Goal: Information Seeking & Learning: Learn about a topic

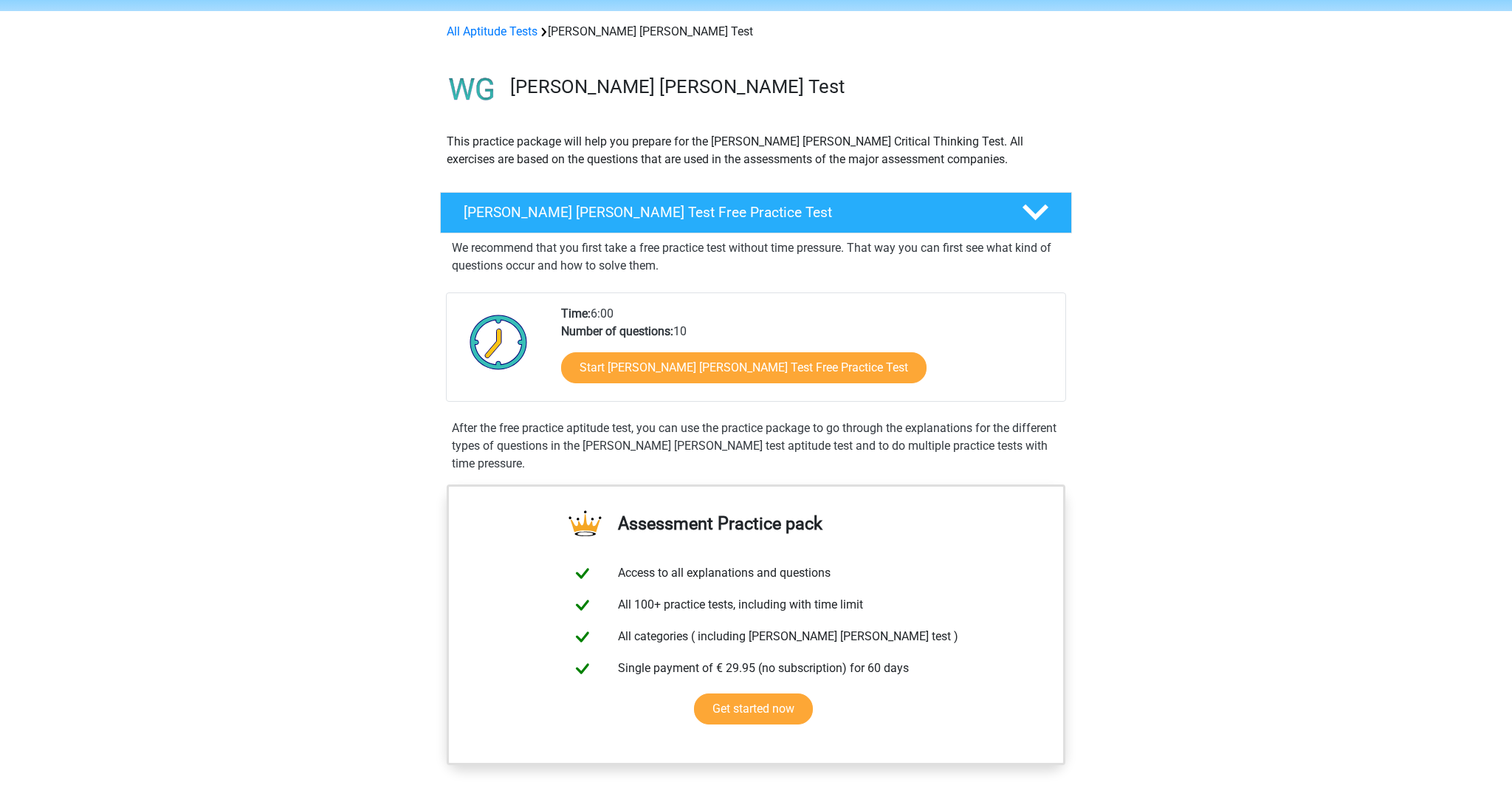
scroll to position [53, 0]
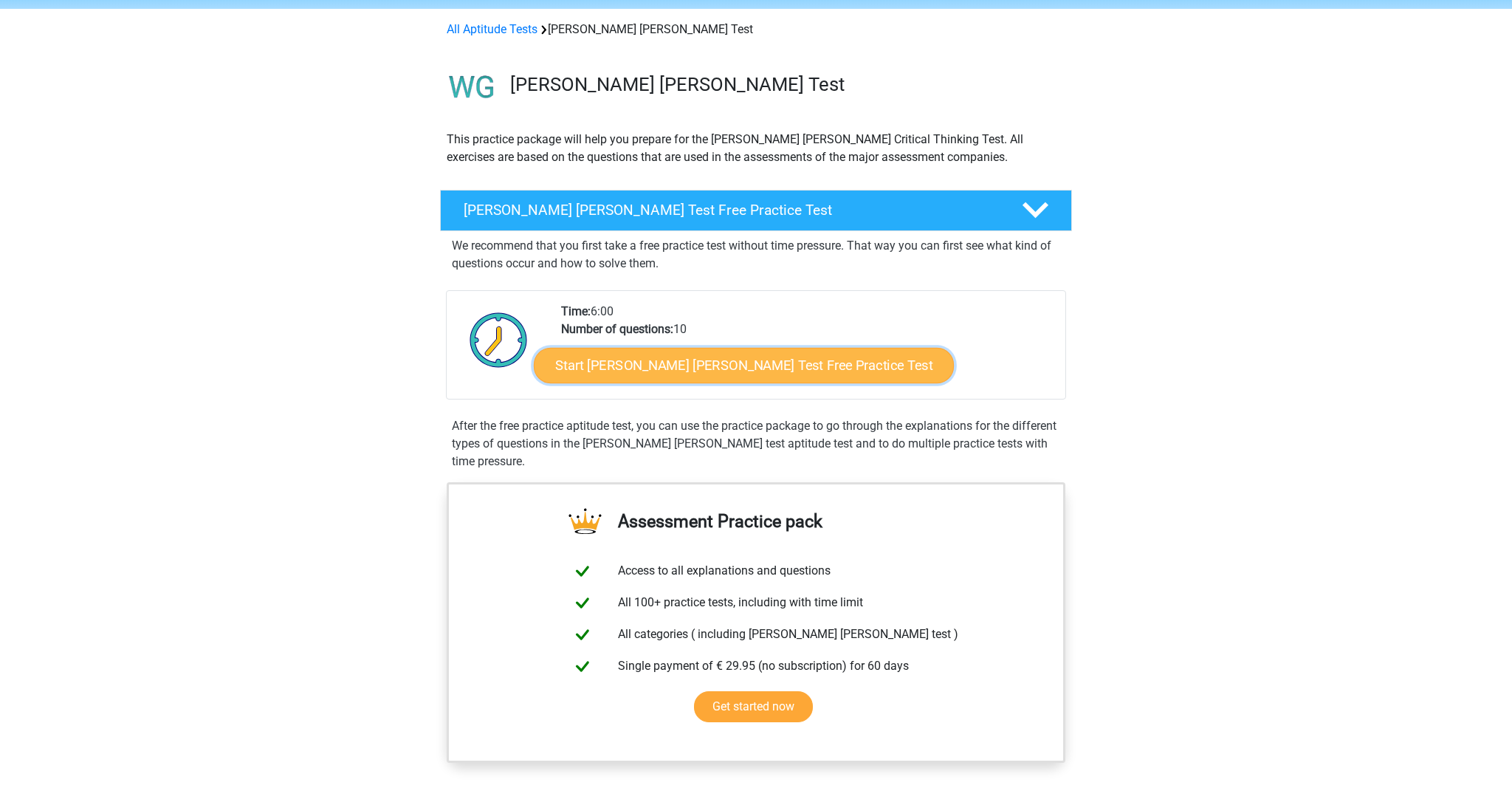
click at [689, 357] on link "Start [PERSON_NAME] [PERSON_NAME] Test Free Practice Test" at bounding box center [744, 365] width 421 height 36
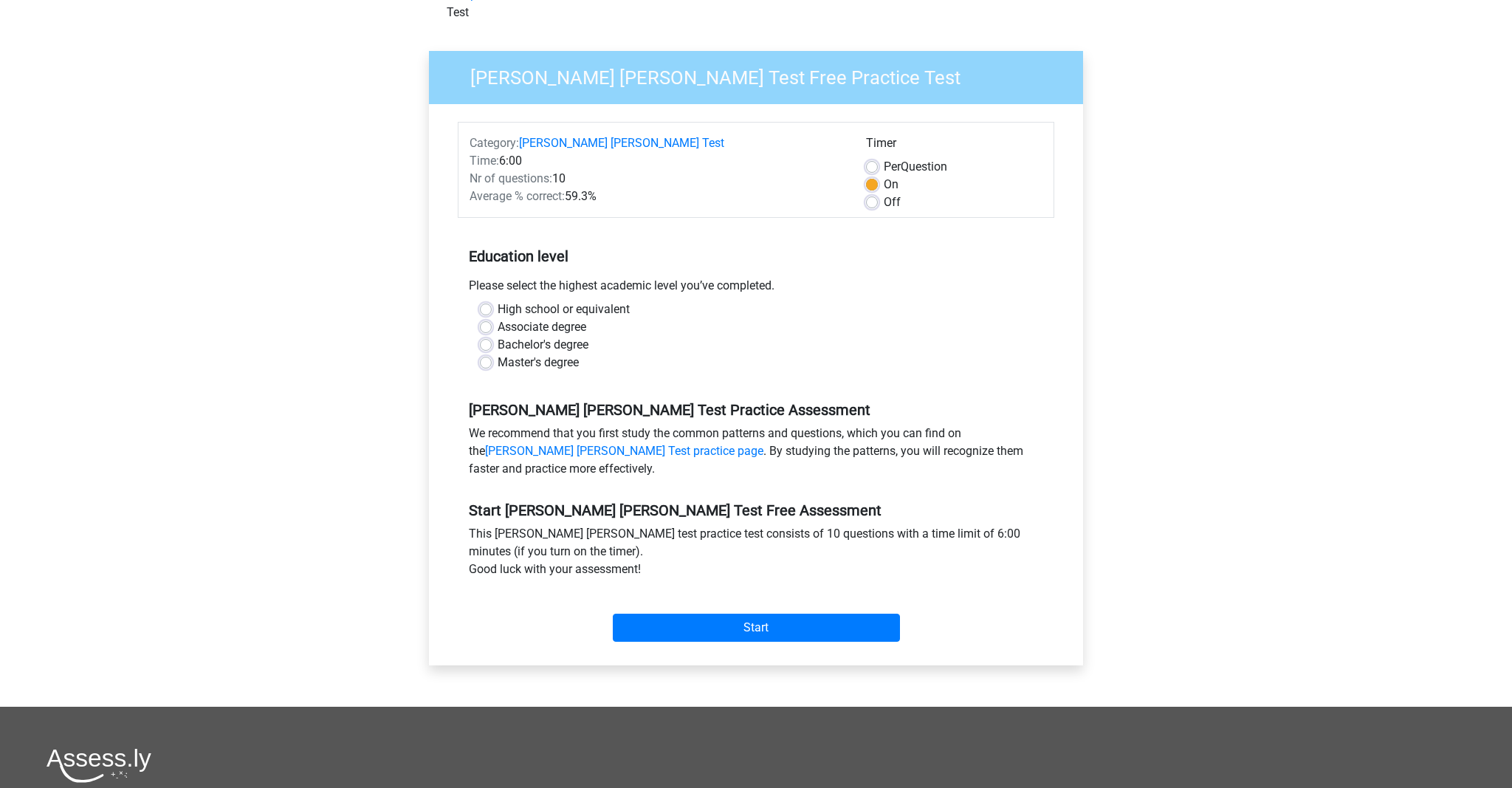
scroll to position [92, 0]
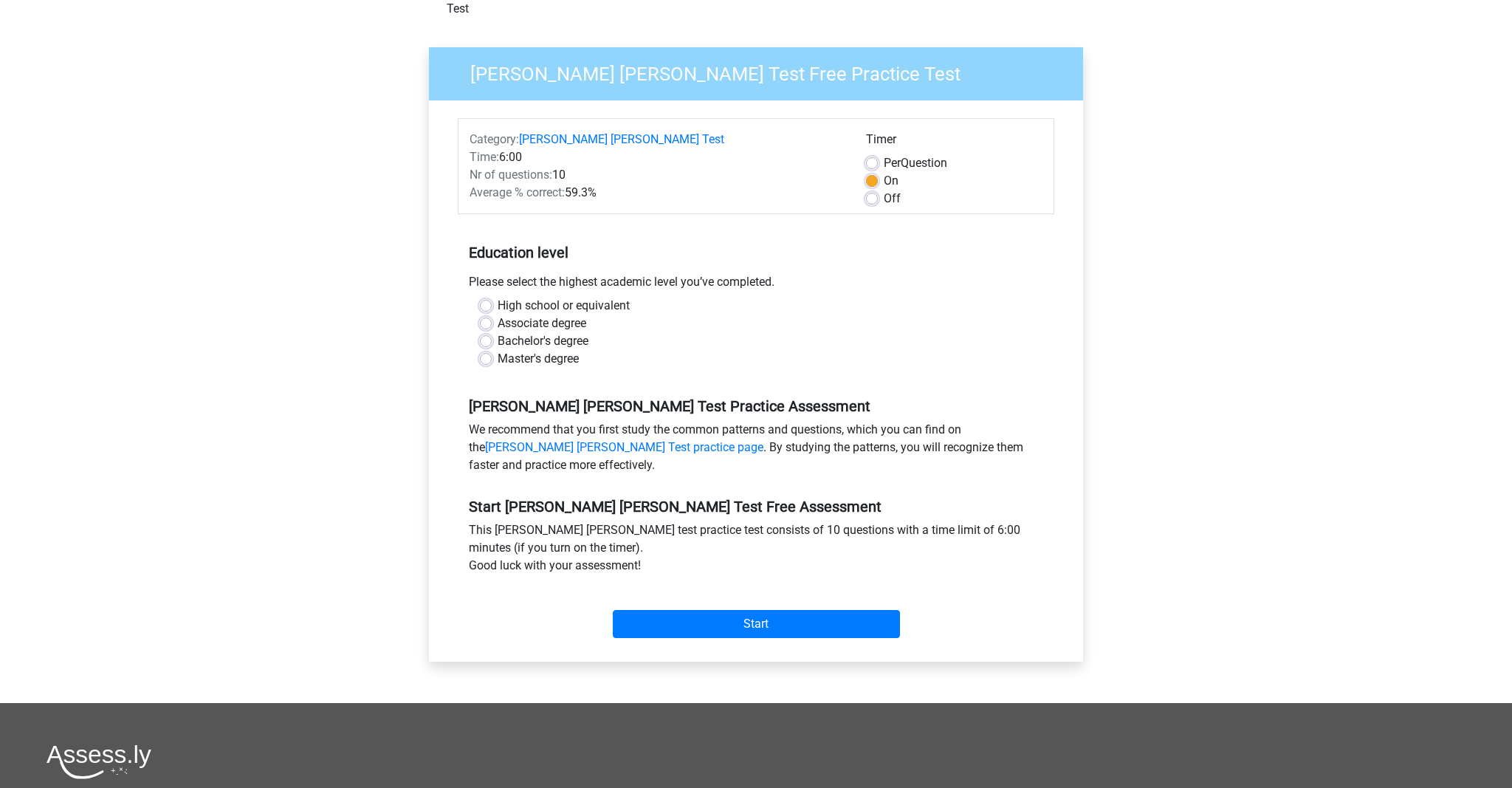
click at [498, 350] on label "Master's degree" at bounding box center [538, 358] width 81 height 17
click at [483, 350] on input "Master's degree" at bounding box center [486, 357] width 12 height 14
radio input "true"
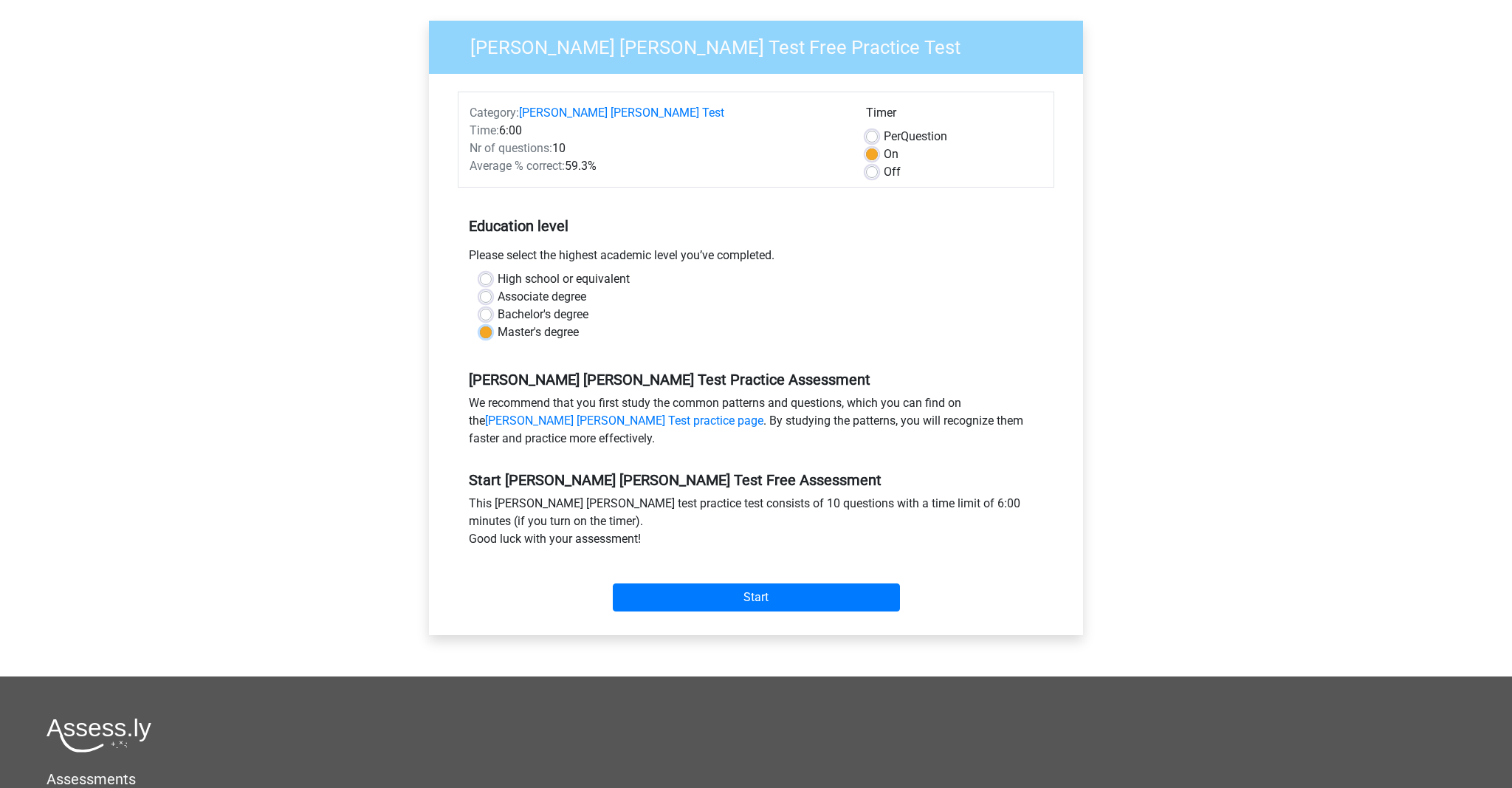
scroll to position [127, 0]
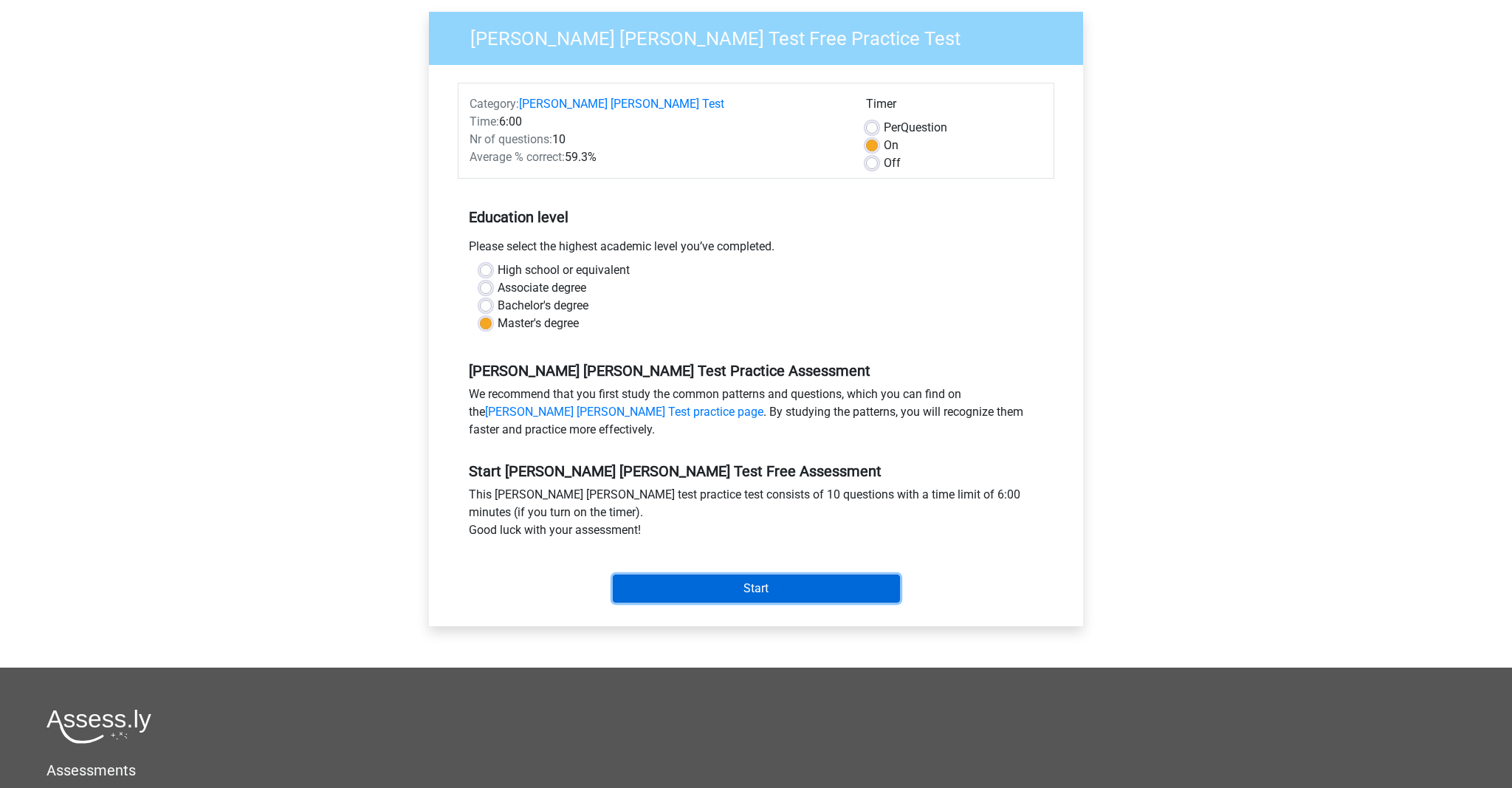
click at [887, 575] on input "Start" at bounding box center [756, 588] width 287 height 28
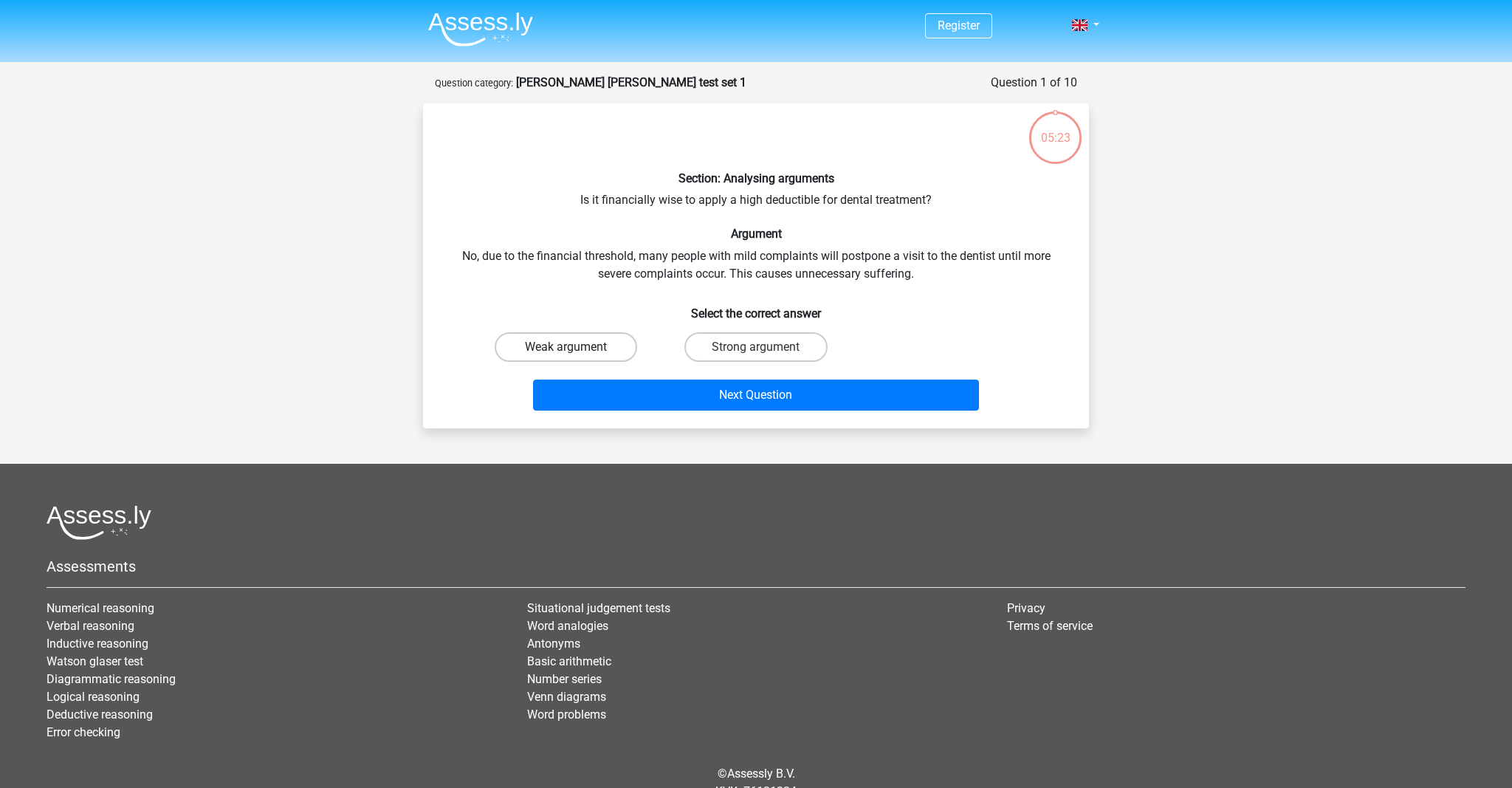
drag, startPoint x: 587, startPoint y: 343, endPoint x: 595, endPoint y: 344, distance: 8.1
click at [589, 343] on label "Weak argument" at bounding box center [566, 347] width 143 height 30
click at [576, 347] on input "Weak argument" at bounding box center [571, 351] width 10 height 10
radio input "true"
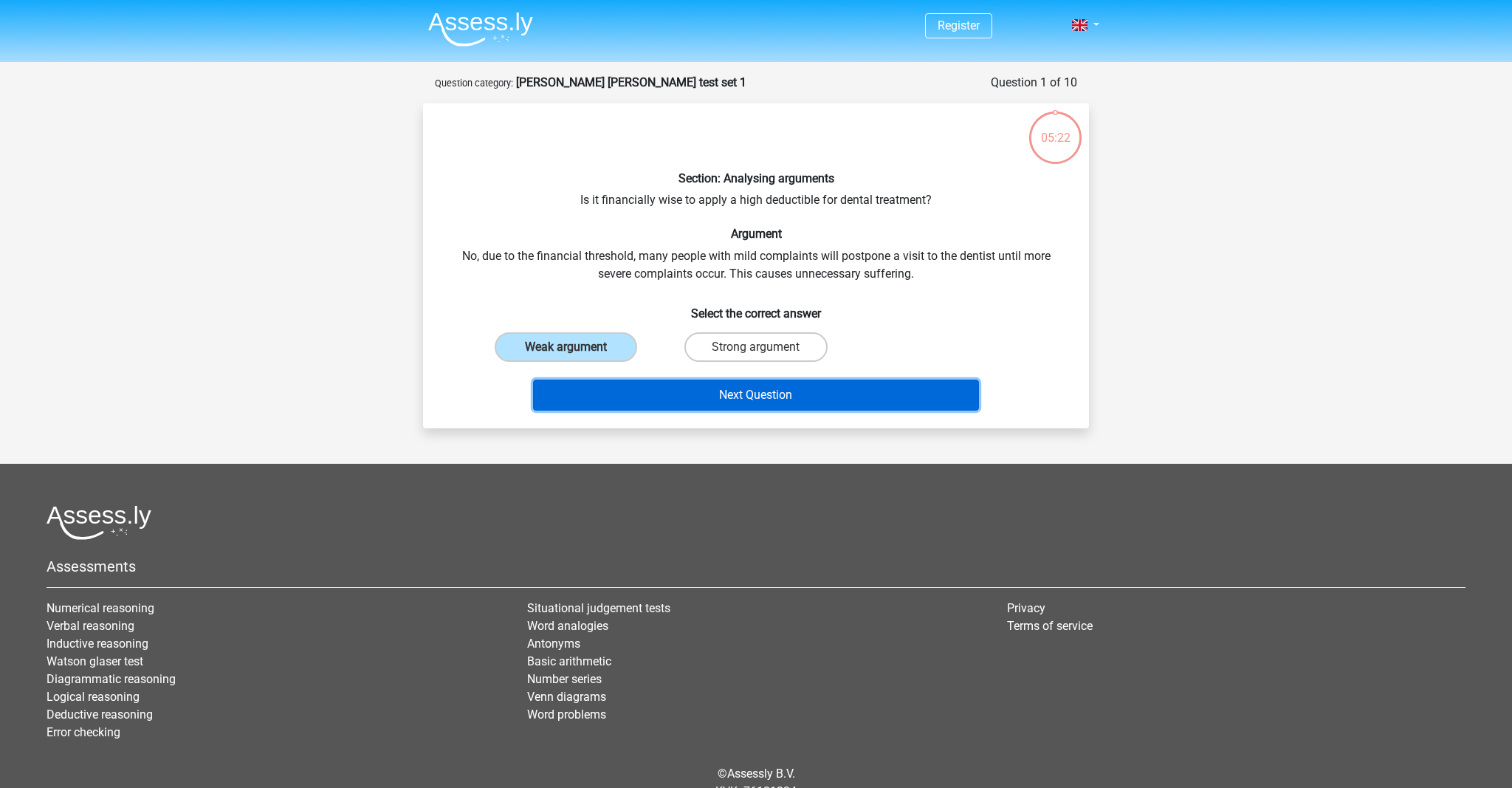
click at [694, 389] on button "Next Question" at bounding box center [756, 395] width 447 height 31
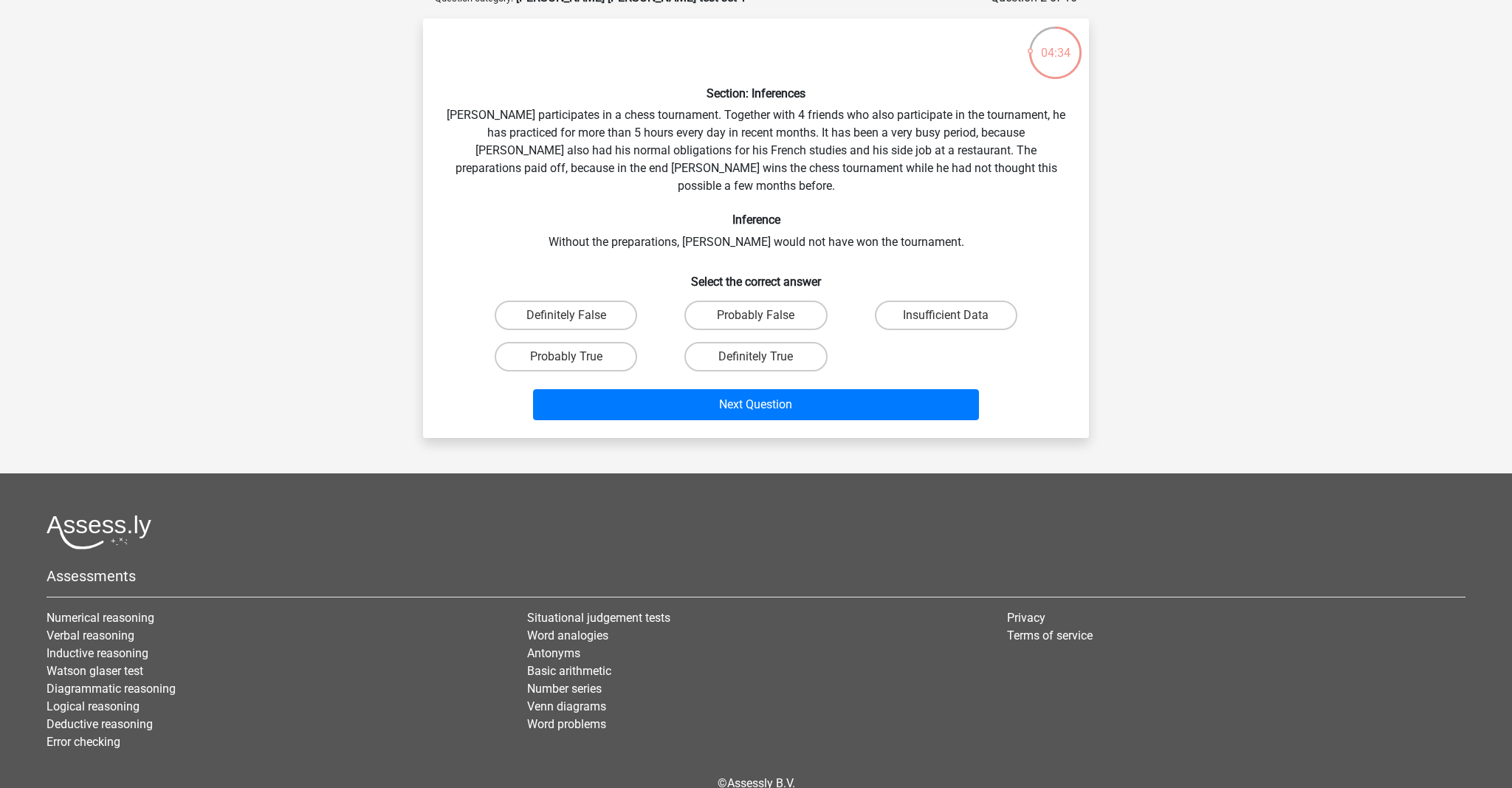
scroll to position [88, 0]
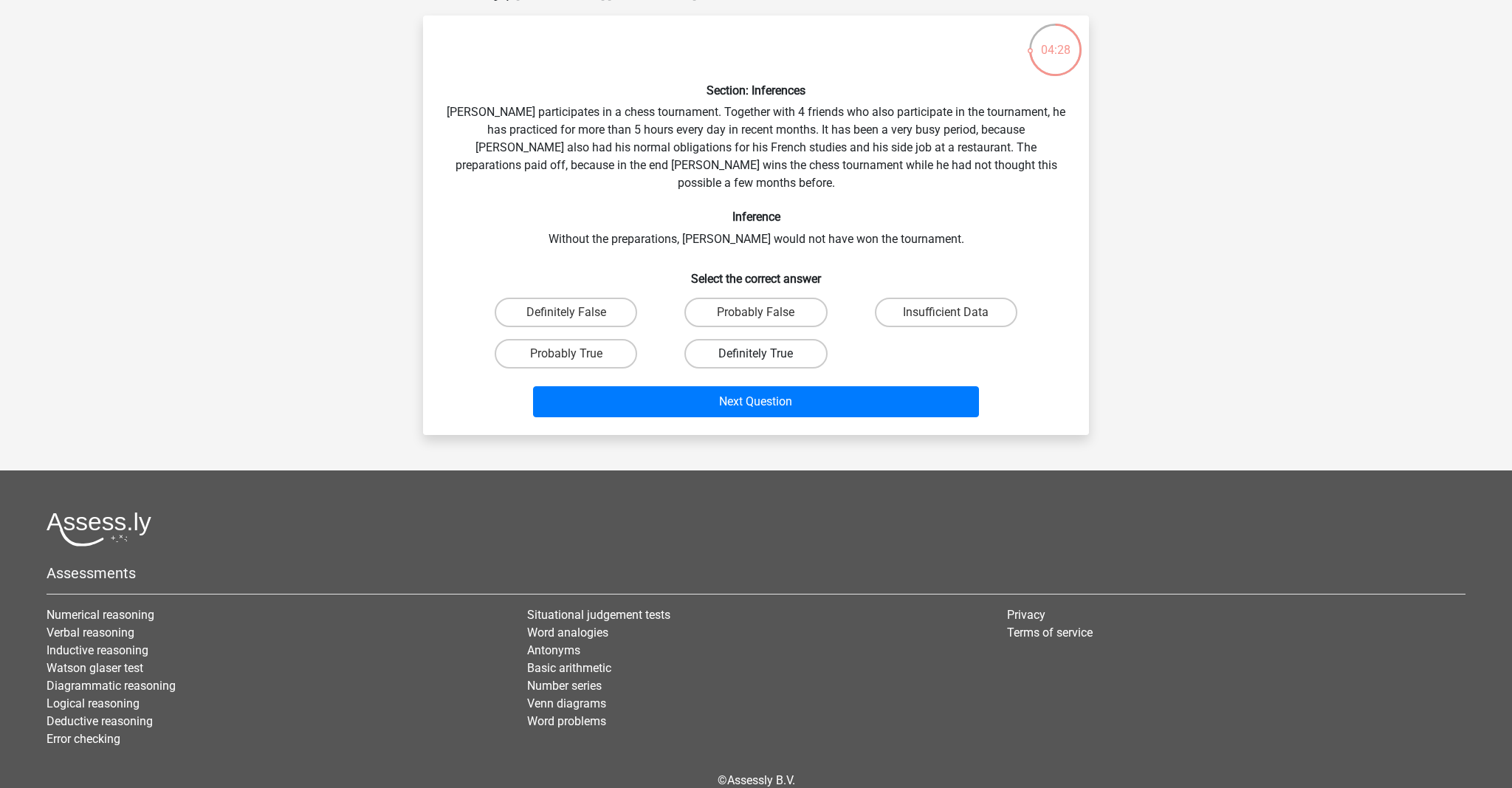
click at [701, 339] on label "Definitely True" at bounding box center [756, 354] width 143 height 30
click at [756, 354] on input "Definitely True" at bounding box center [761, 358] width 10 height 10
radio input "true"
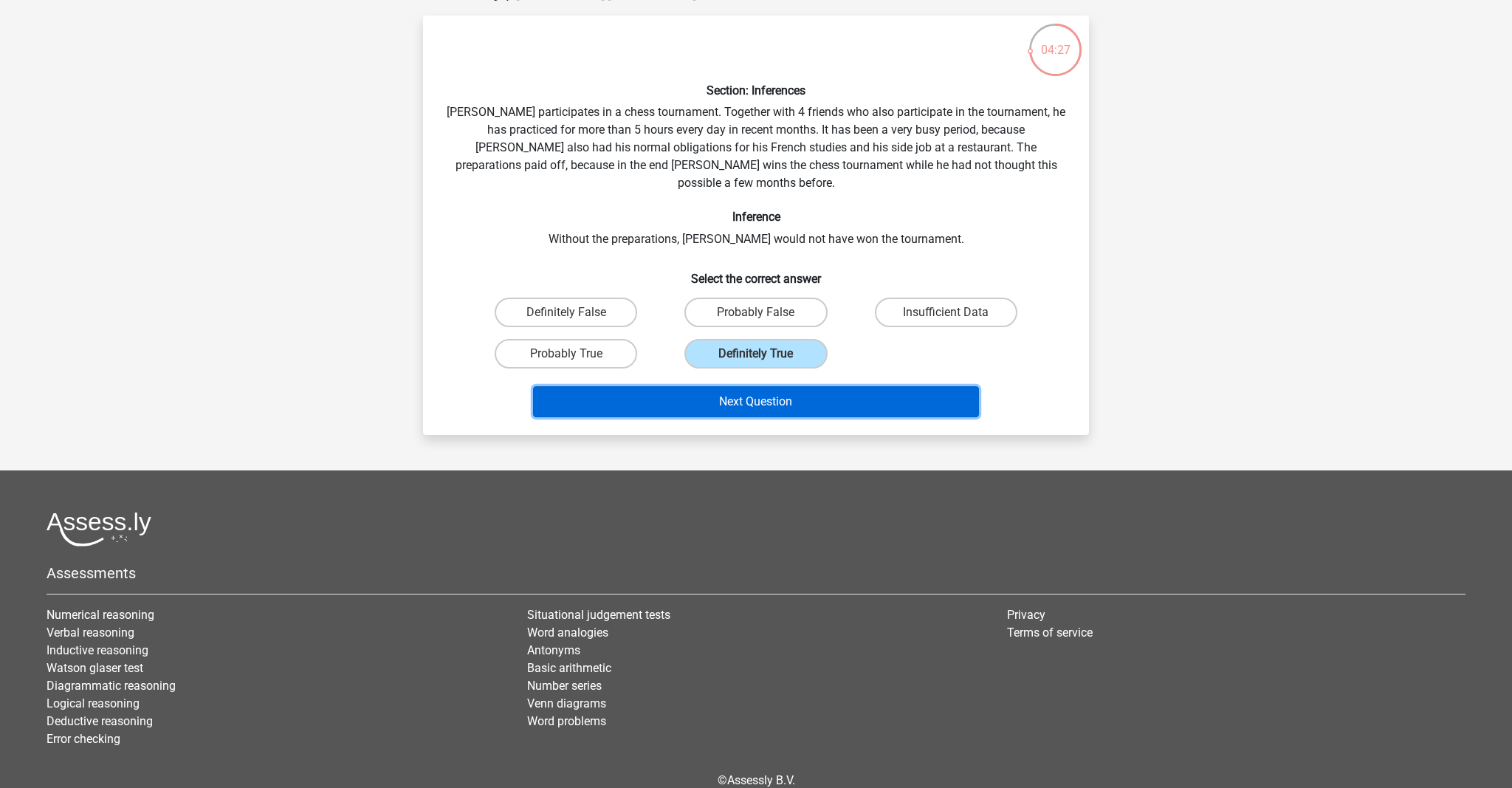
click at [657, 386] on button "Next Question" at bounding box center [756, 402] width 447 height 31
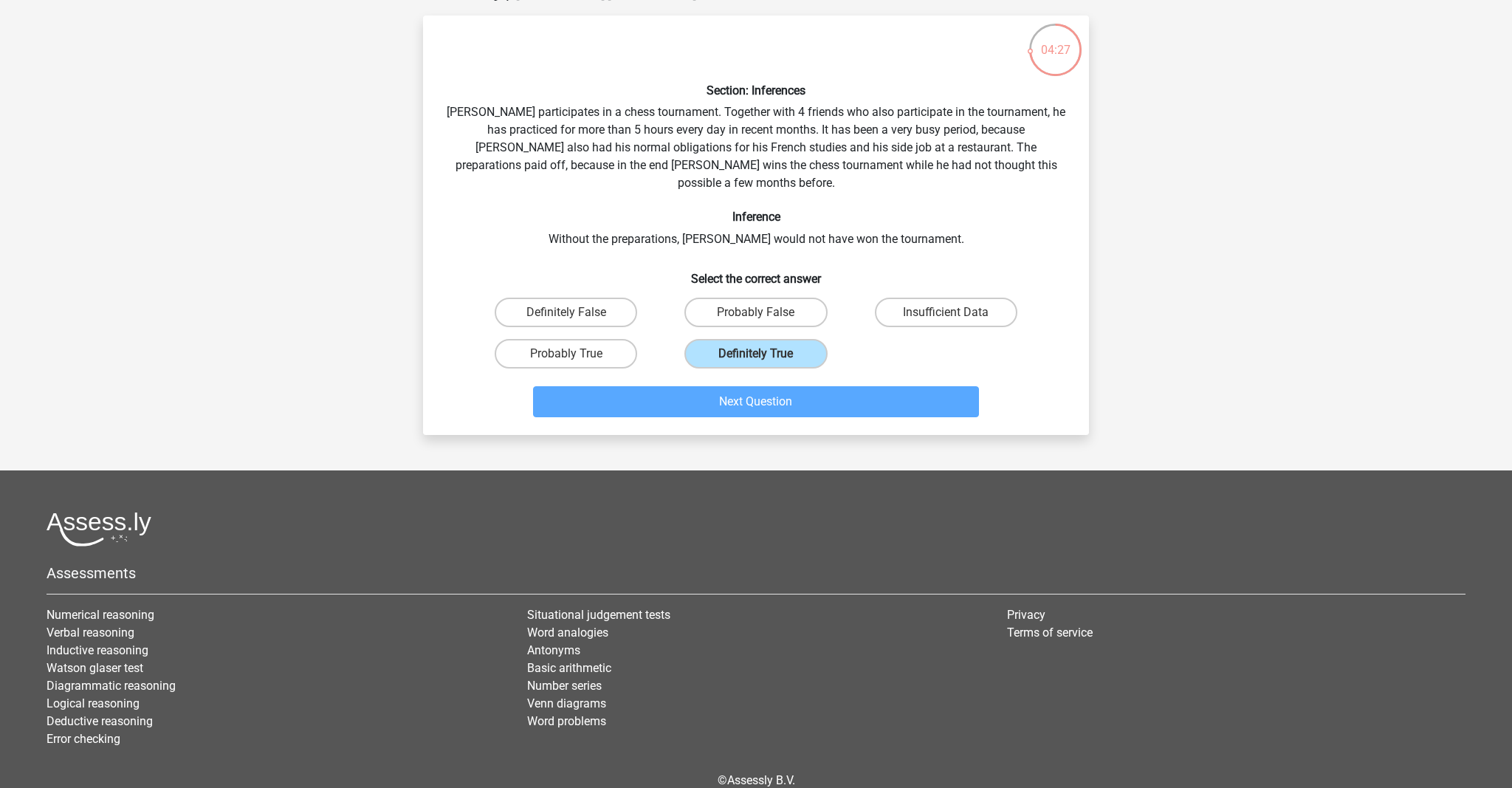
scroll to position [74, 0]
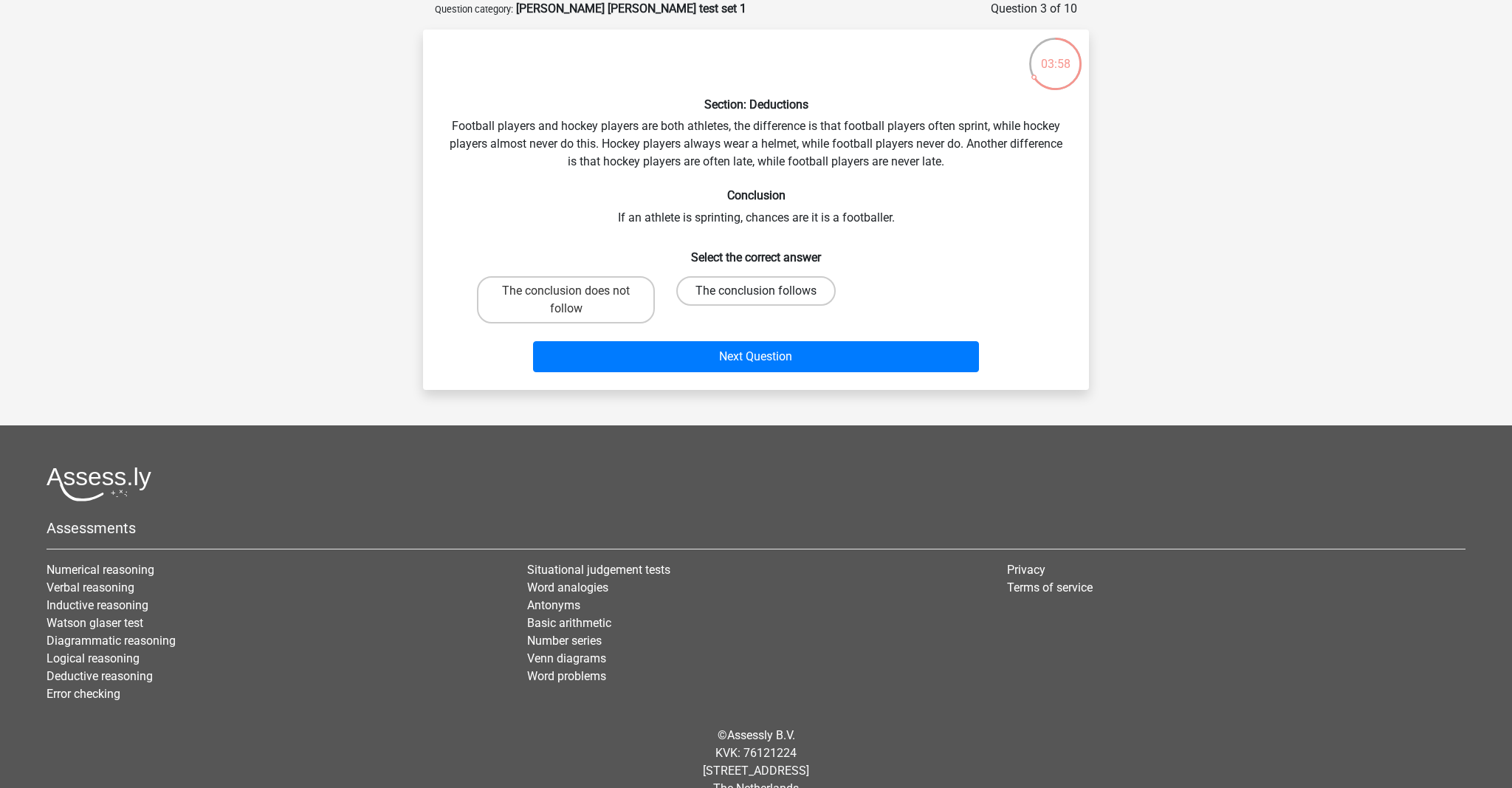
click at [759, 276] on label "The conclusion follows" at bounding box center [756, 291] width 159 height 30
click at [759, 291] on input "The conclusion follows" at bounding box center [761, 295] width 10 height 10
radio input "true"
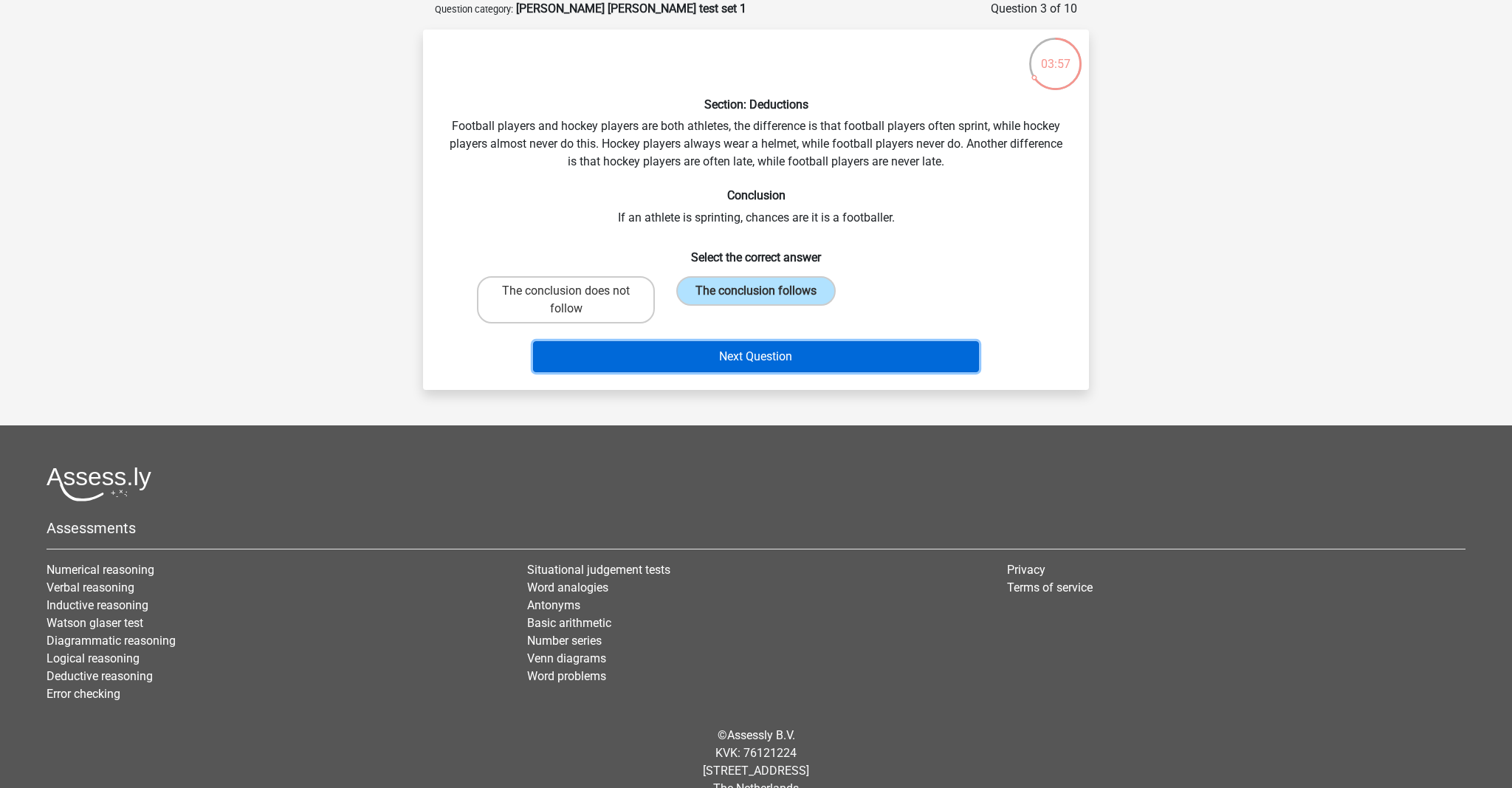
click at [720, 355] on button "Next Question" at bounding box center [756, 356] width 447 height 31
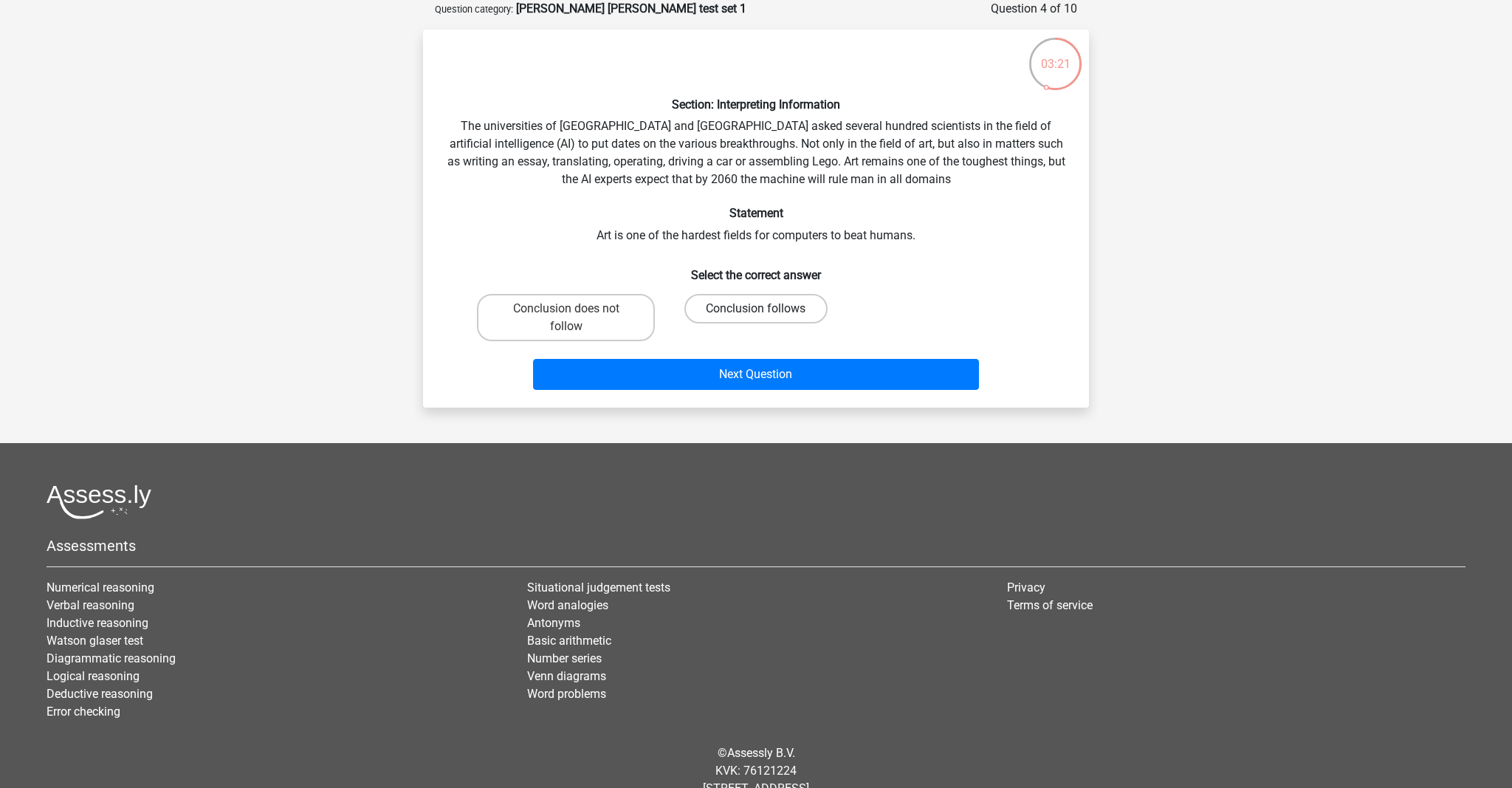
click at [719, 317] on label "Conclusion follows" at bounding box center [756, 308] width 143 height 30
click at [756, 317] on input "Conclusion follows" at bounding box center [761, 314] width 10 height 10
radio input "true"
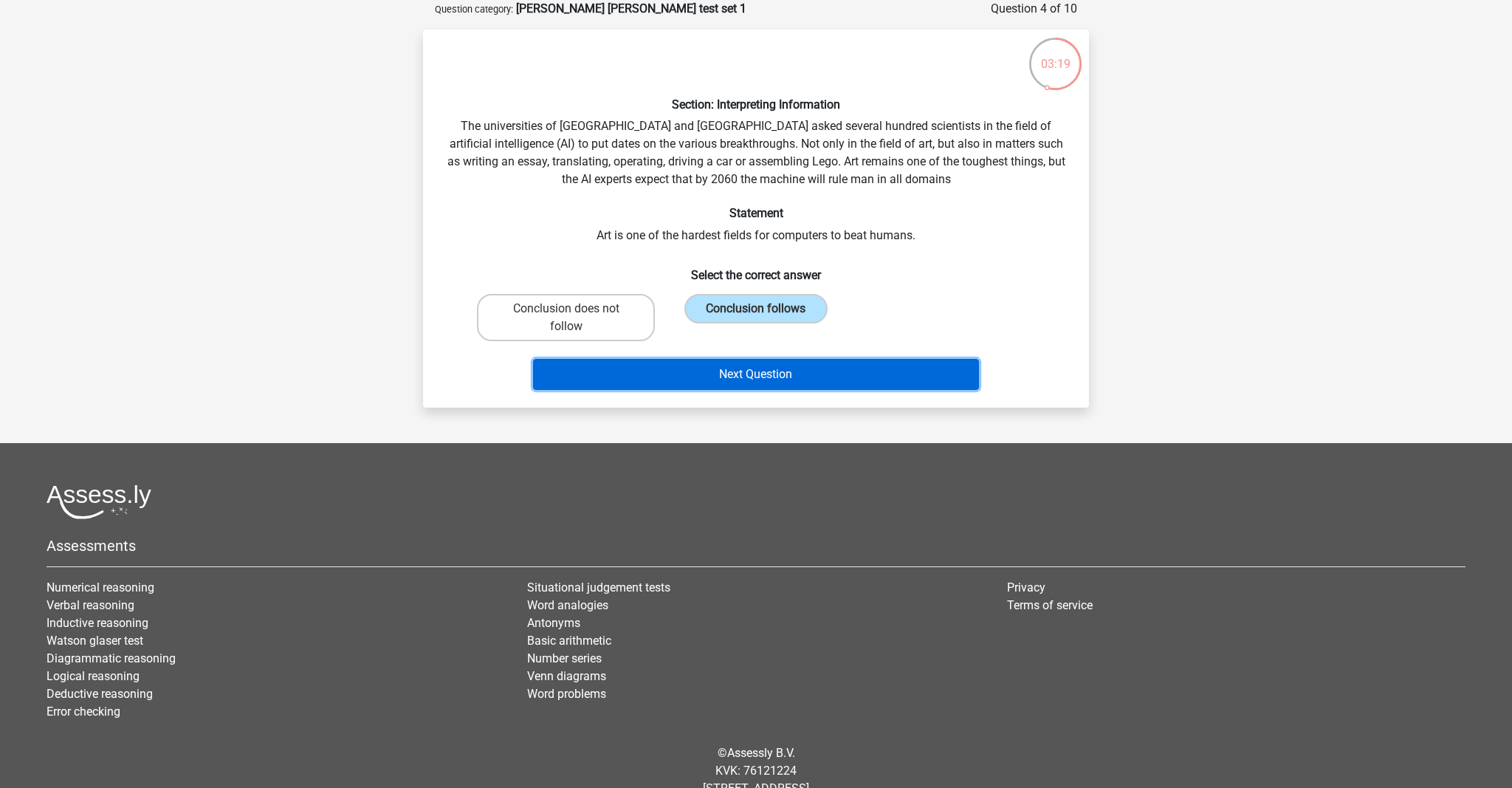
click at [750, 368] on button "Next Question" at bounding box center [756, 374] width 447 height 31
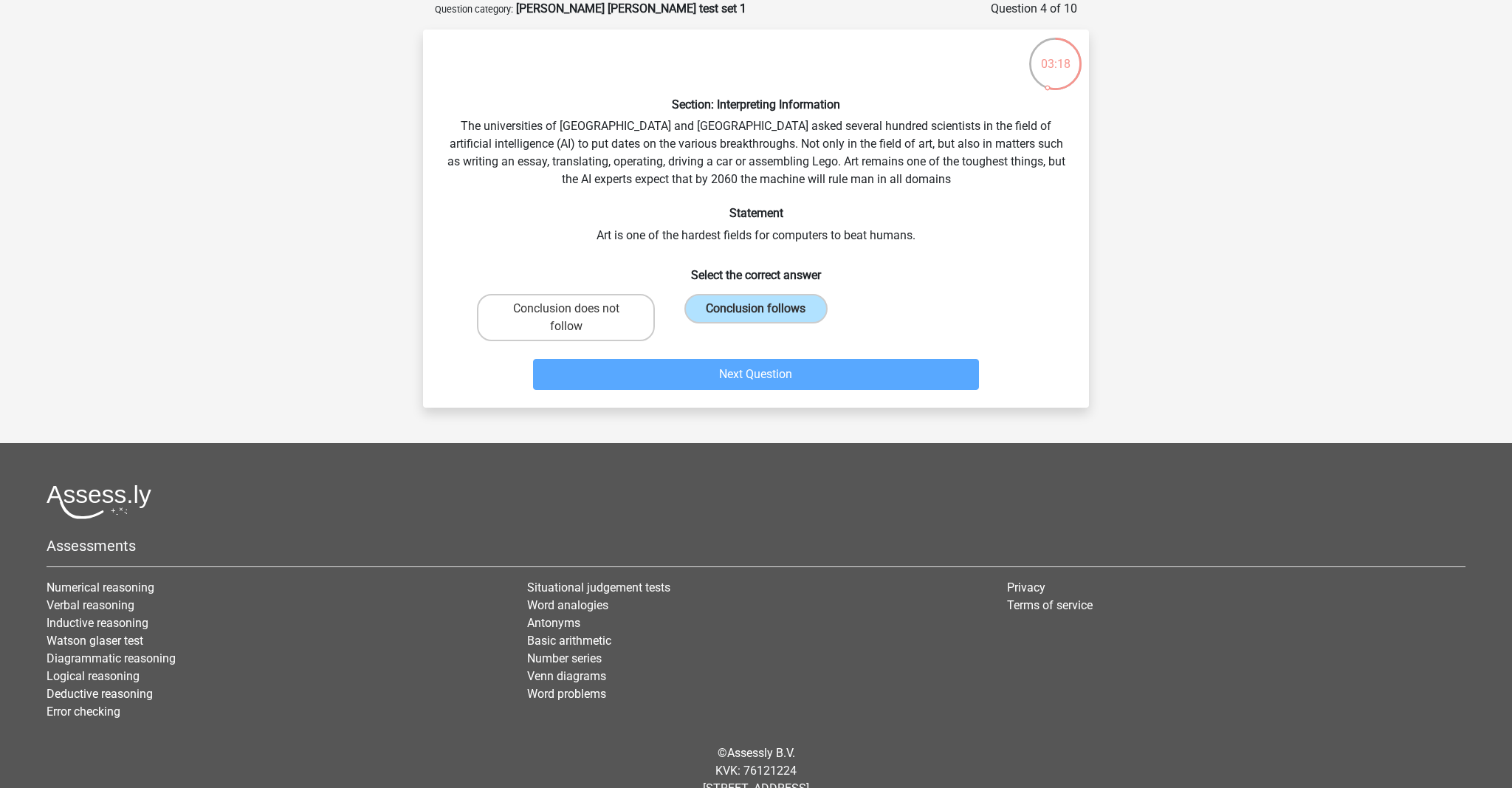
scroll to position [48, 0]
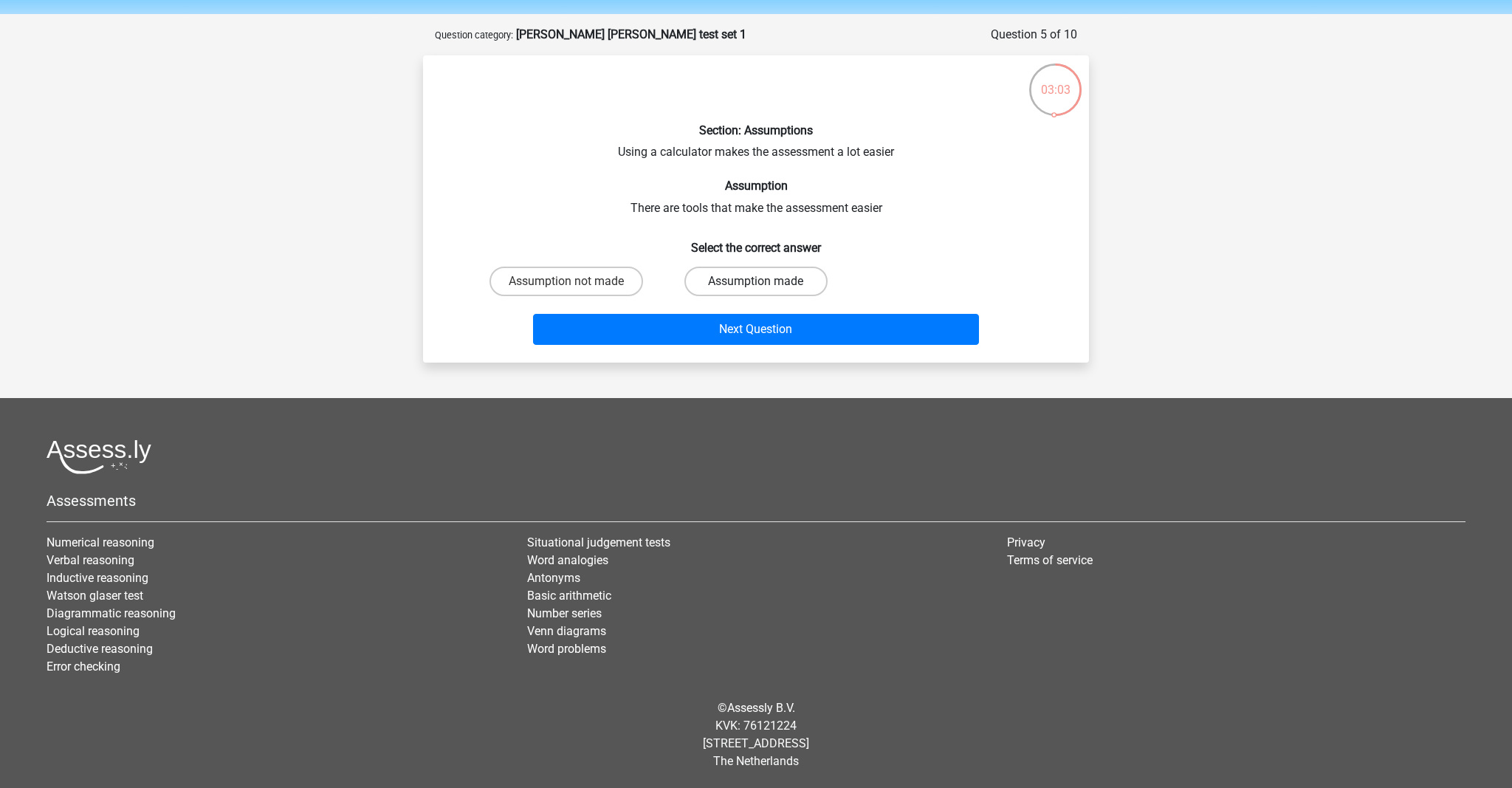
click at [724, 278] on label "Assumption made" at bounding box center [756, 281] width 143 height 30
click at [756, 282] on input "Assumption made" at bounding box center [761, 286] width 10 height 10
radio input "true"
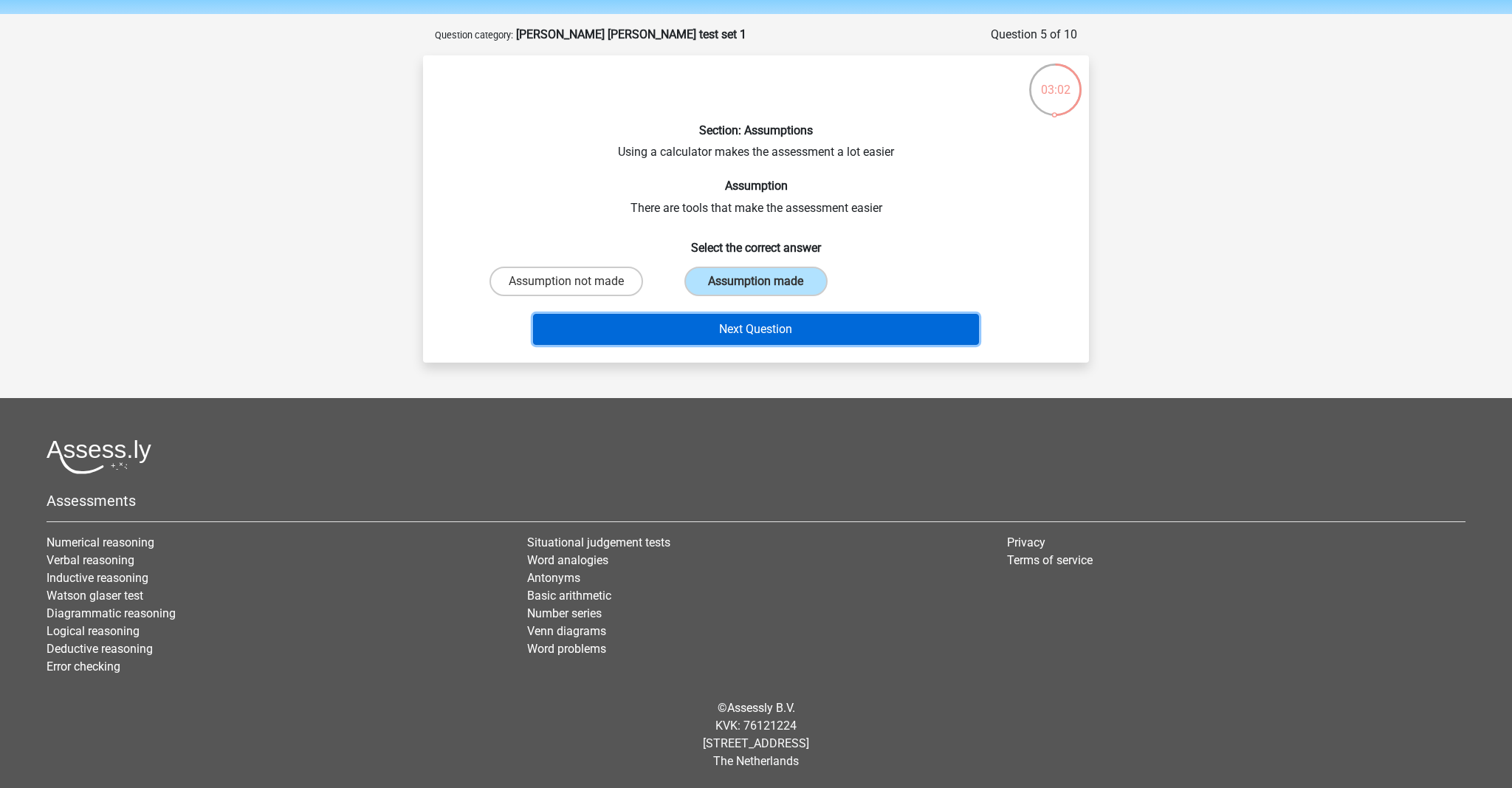
click at [719, 329] on button "Next Question" at bounding box center [756, 329] width 447 height 31
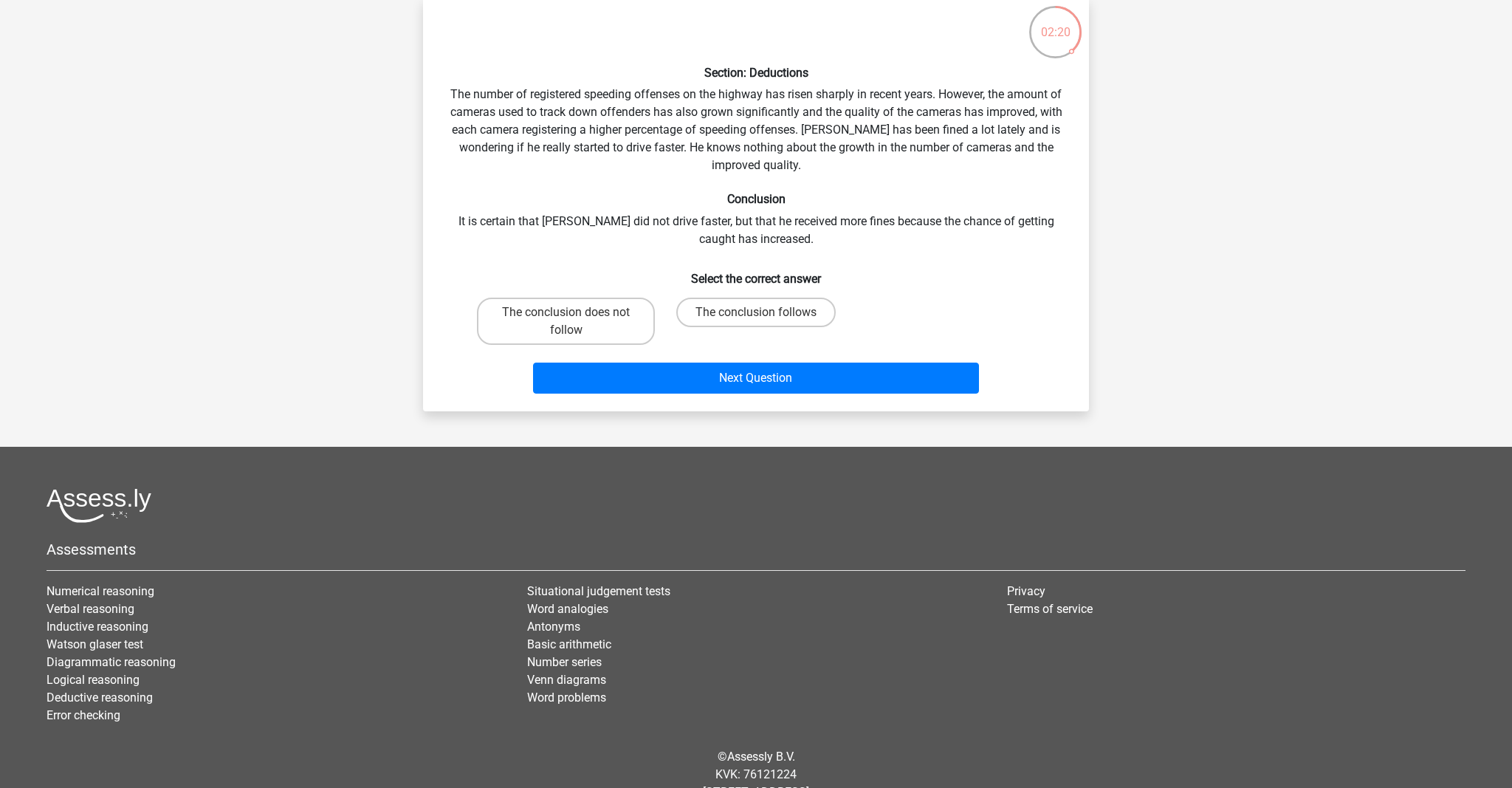
scroll to position [115, 0]
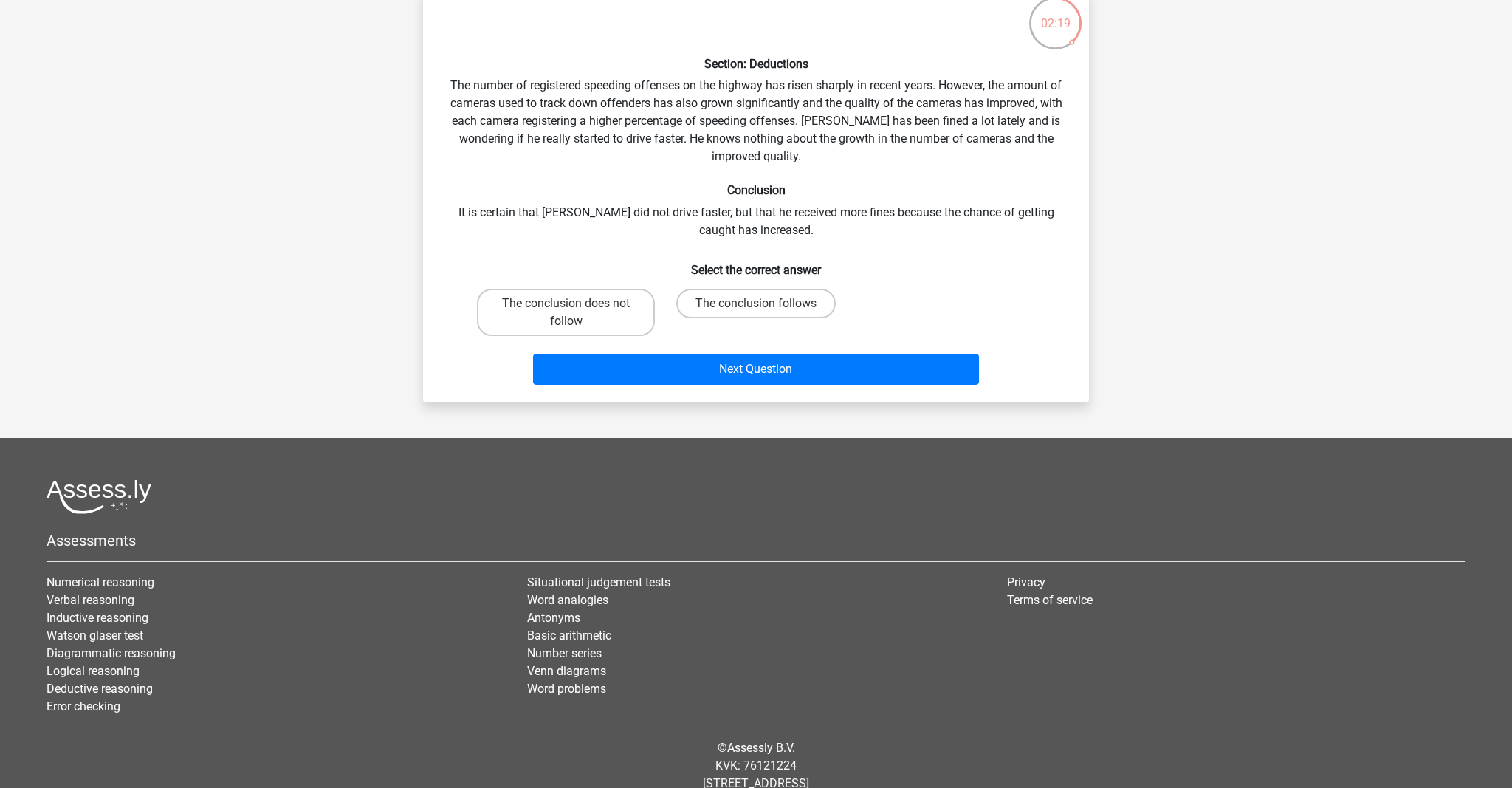
click at [566, 310] on input "The conclusion does not follow" at bounding box center [571, 308] width 10 height 10
radio input "true"
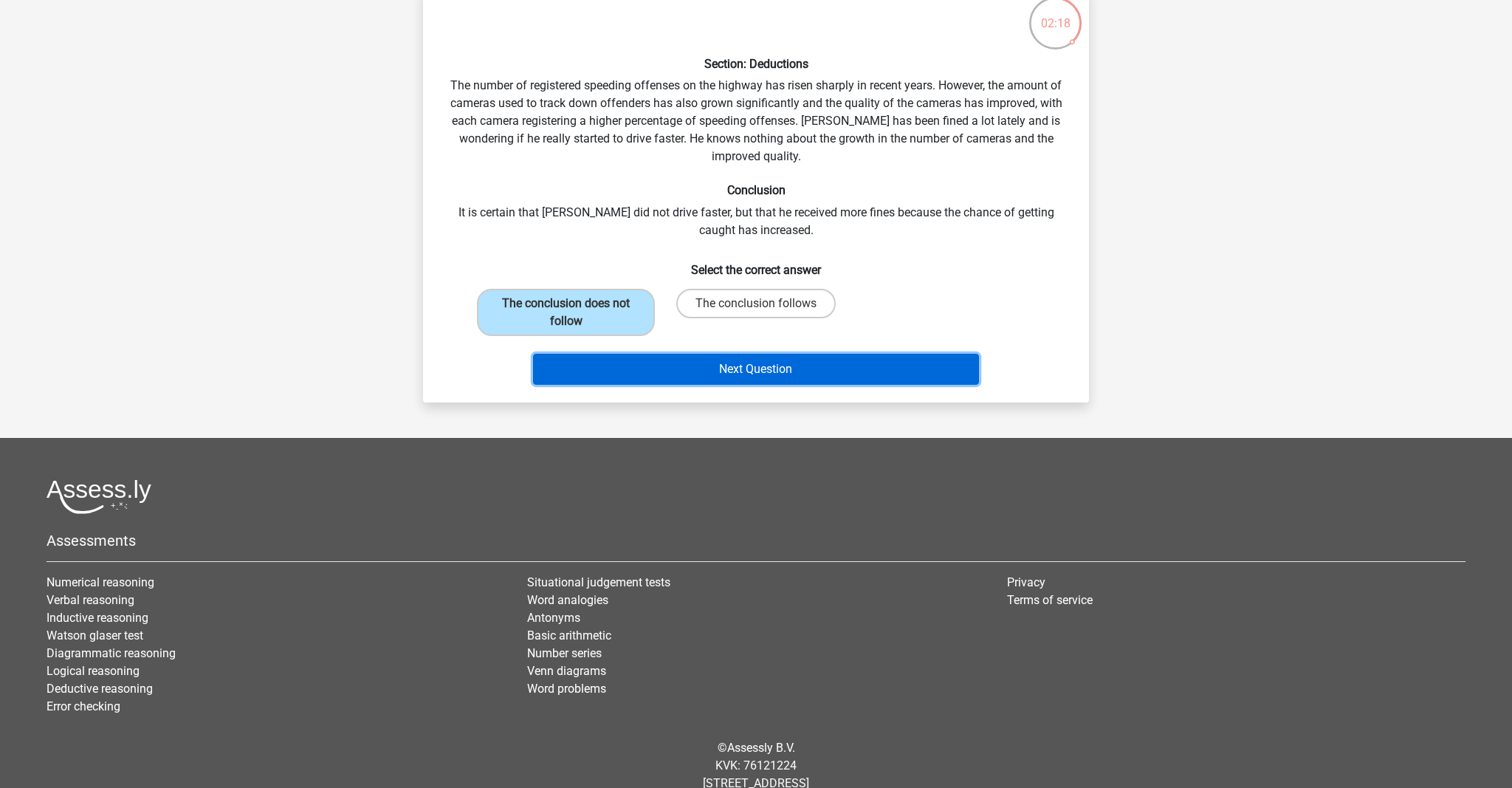
click at [761, 380] on button "Next Question" at bounding box center [756, 369] width 447 height 31
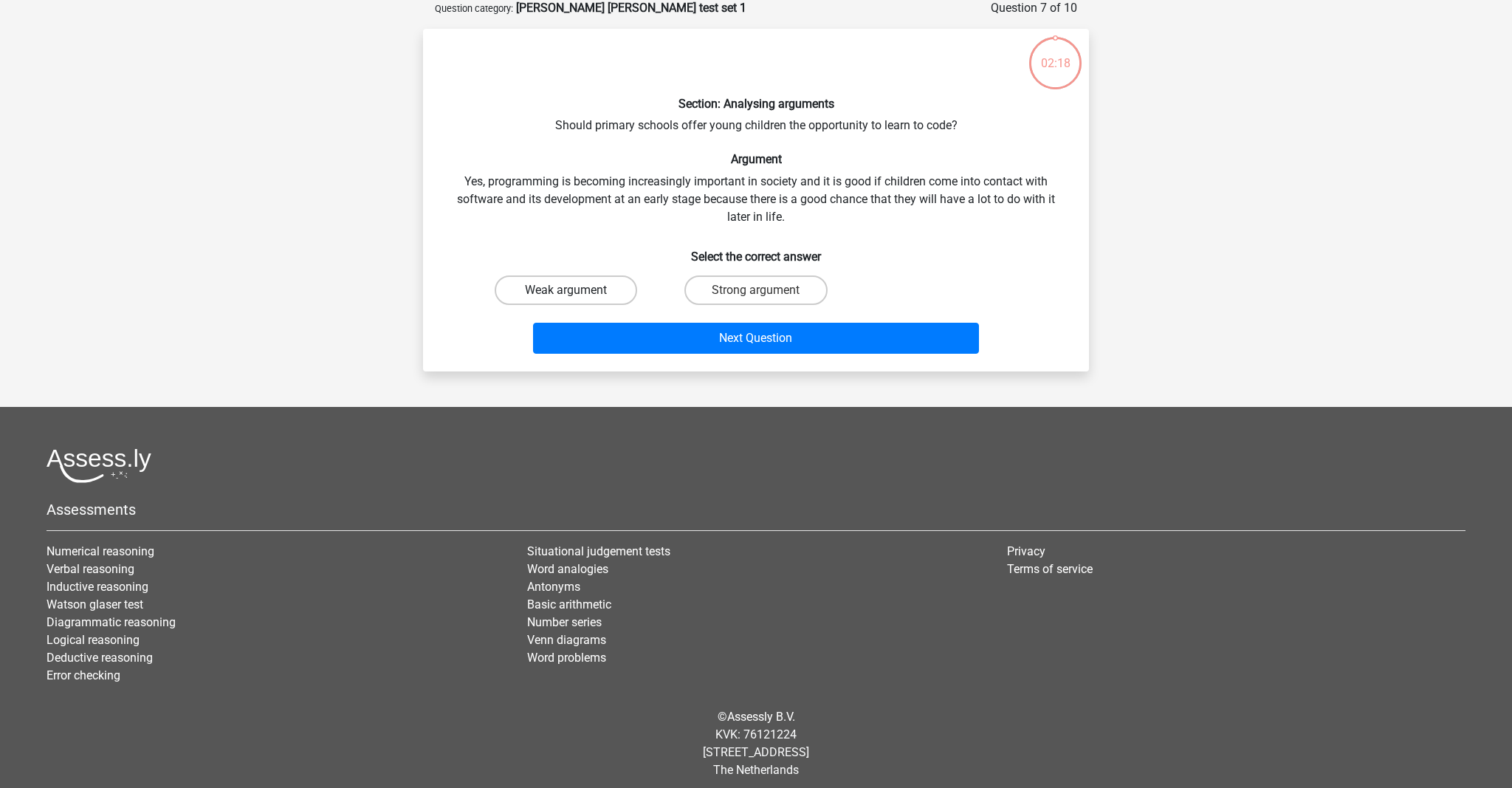
scroll to position [74, 0]
click at [714, 287] on label "Strong argument" at bounding box center [756, 291] width 143 height 30
click at [756, 291] on input "Strong argument" at bounding box center [761, 295] width 10 height 10
radio input "true"
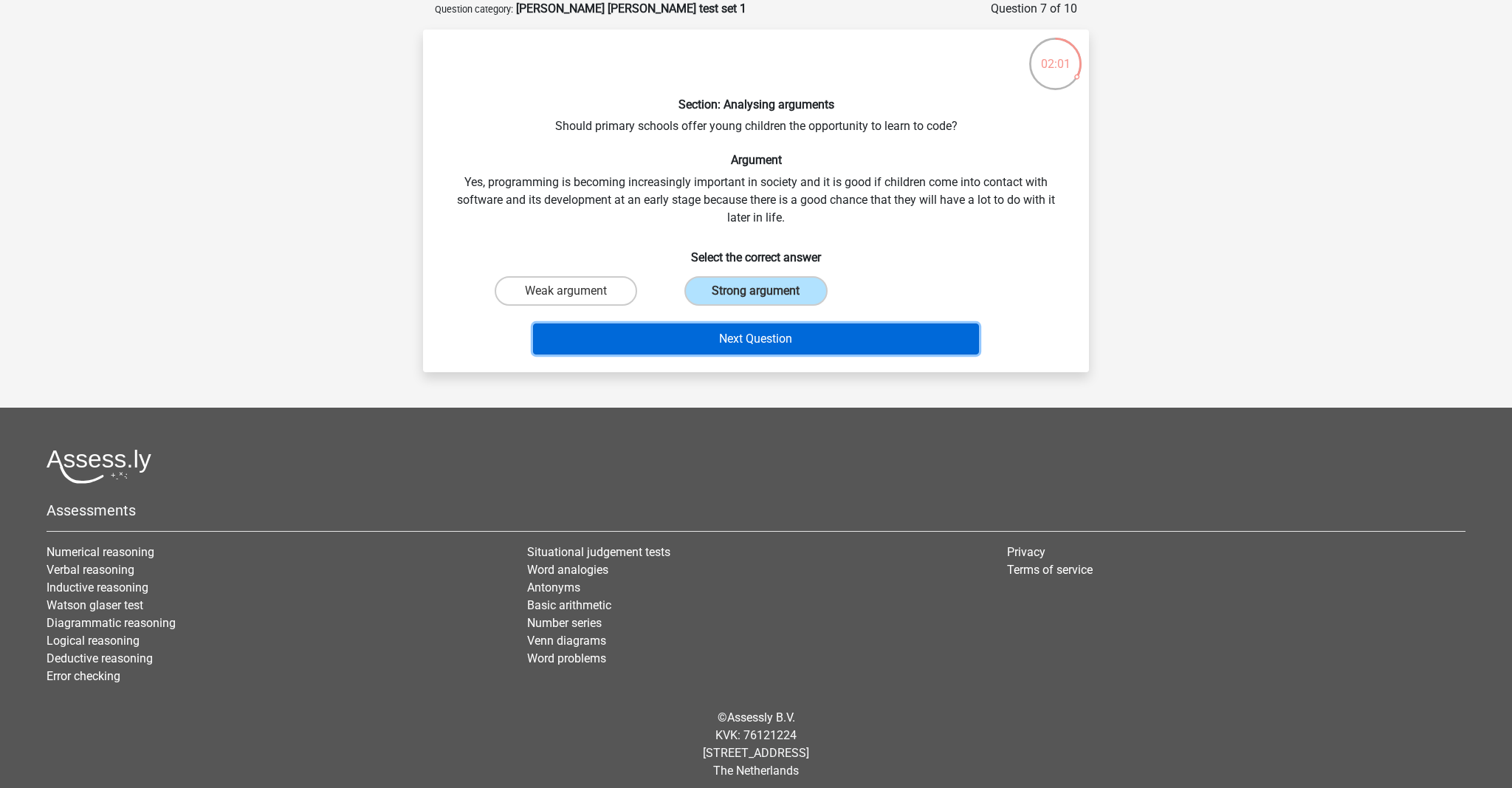
click at [700, 345] on button "Next Question" at bounding box center [756, 339] width 447 height 31
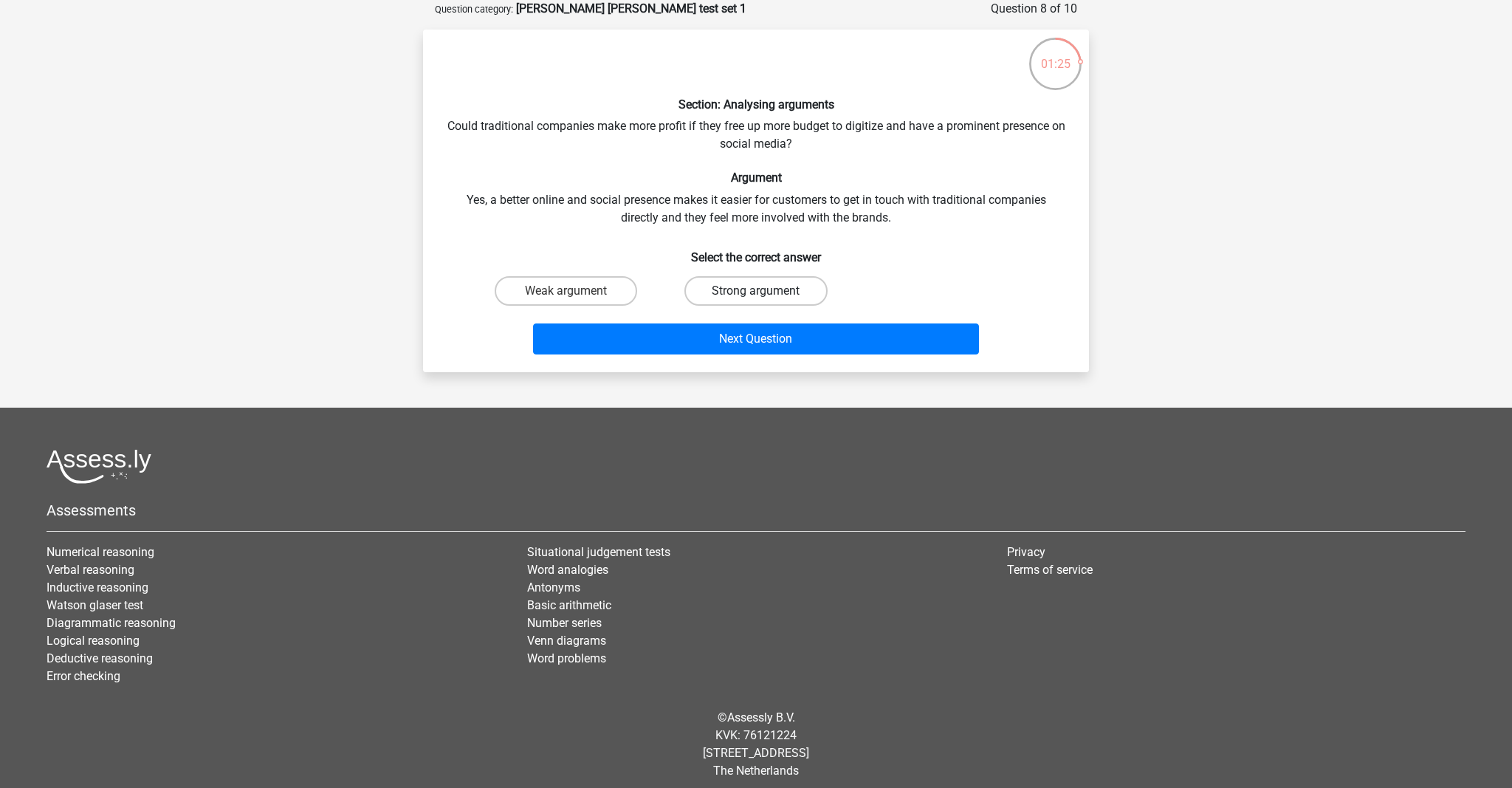
click at [717, 299] on label "Strong argument" at bounding box center [756, 291] width 143 height 30
click at [756, 299] on input "Strong argument" at bounding box center [761, 295] width 10 height 10
radio input "true"
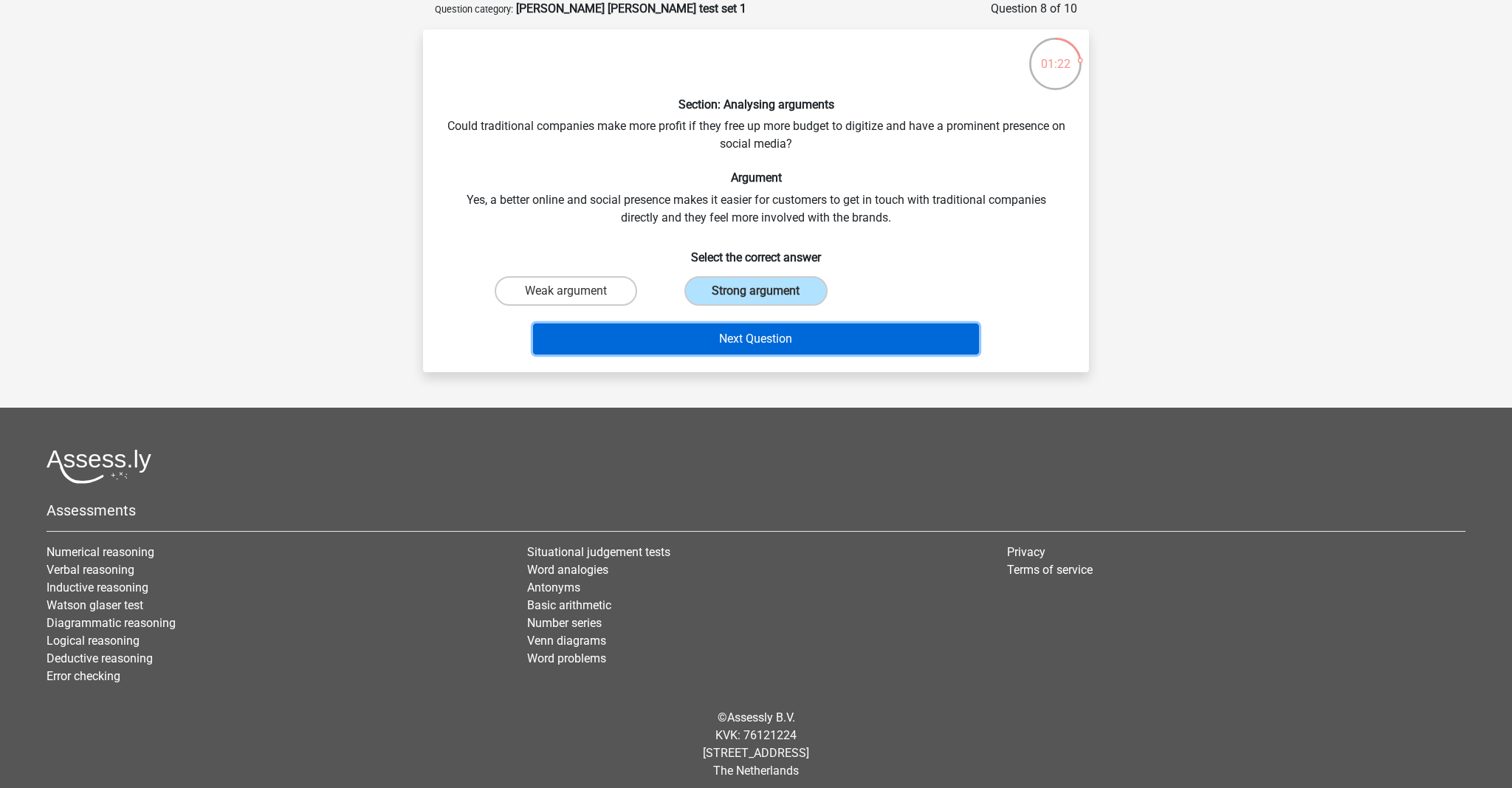
click at [704, 331] on button "Next Question" at bounding box center [756, 339] width 447 height 31
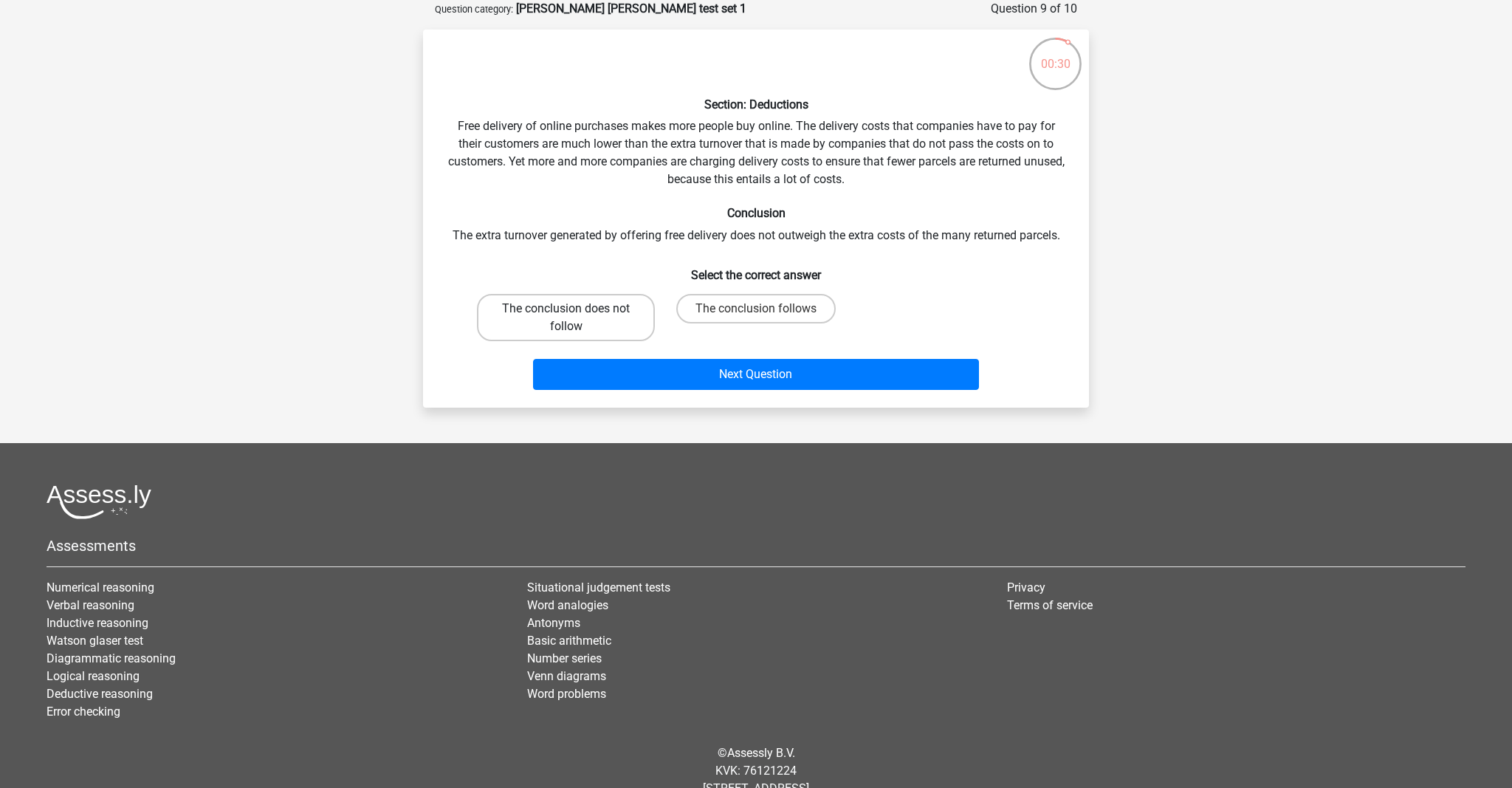
scroll to position [88, 0]
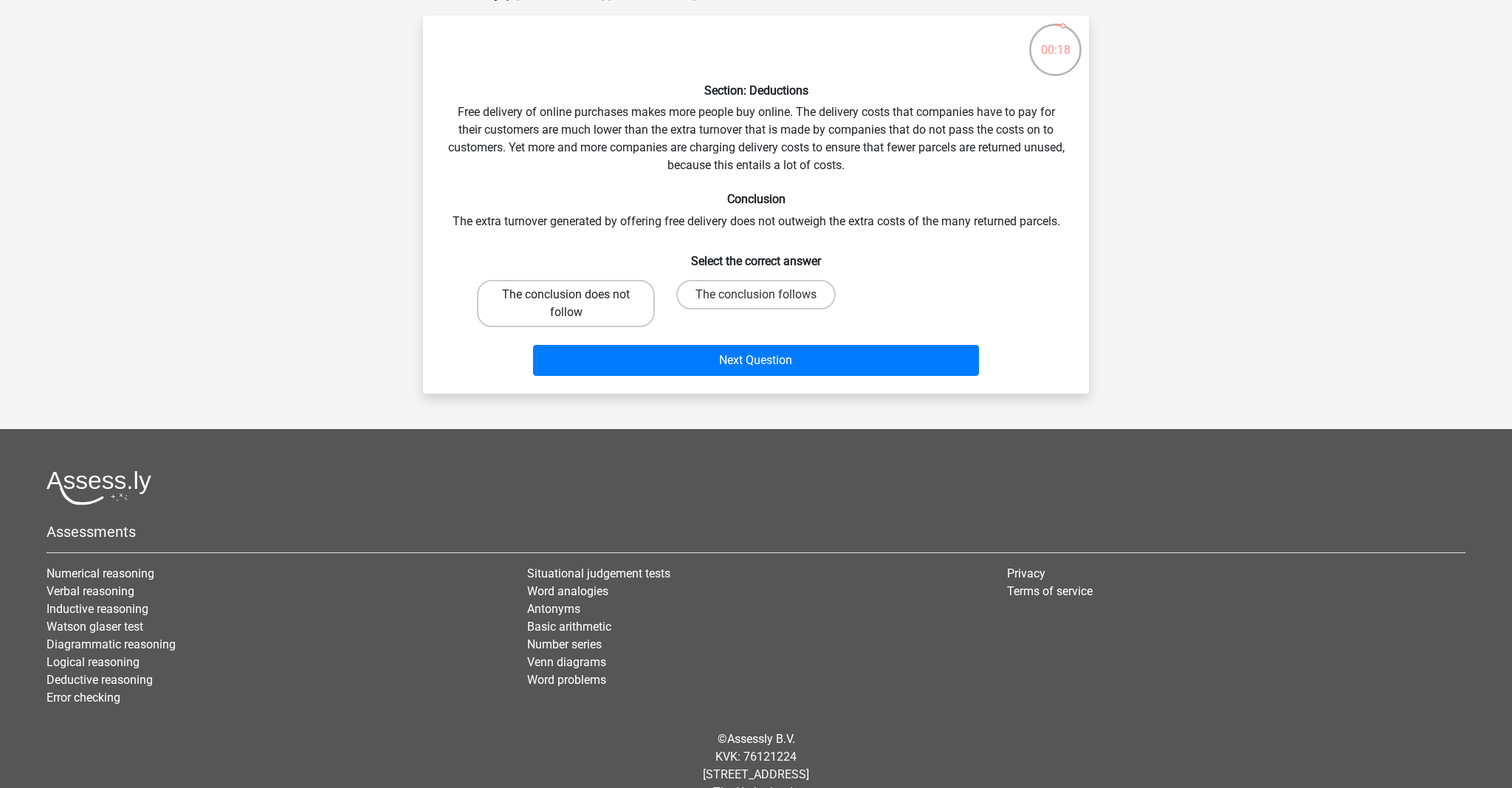
click at [599, 309] on label "The conclusion does not follow" at bounding box center [565, 304] width 178 height 47
click at [576, 304] on input "The conclusion does not follow" at bounding box center [571, 299] width 10 height 10
radio input "true"
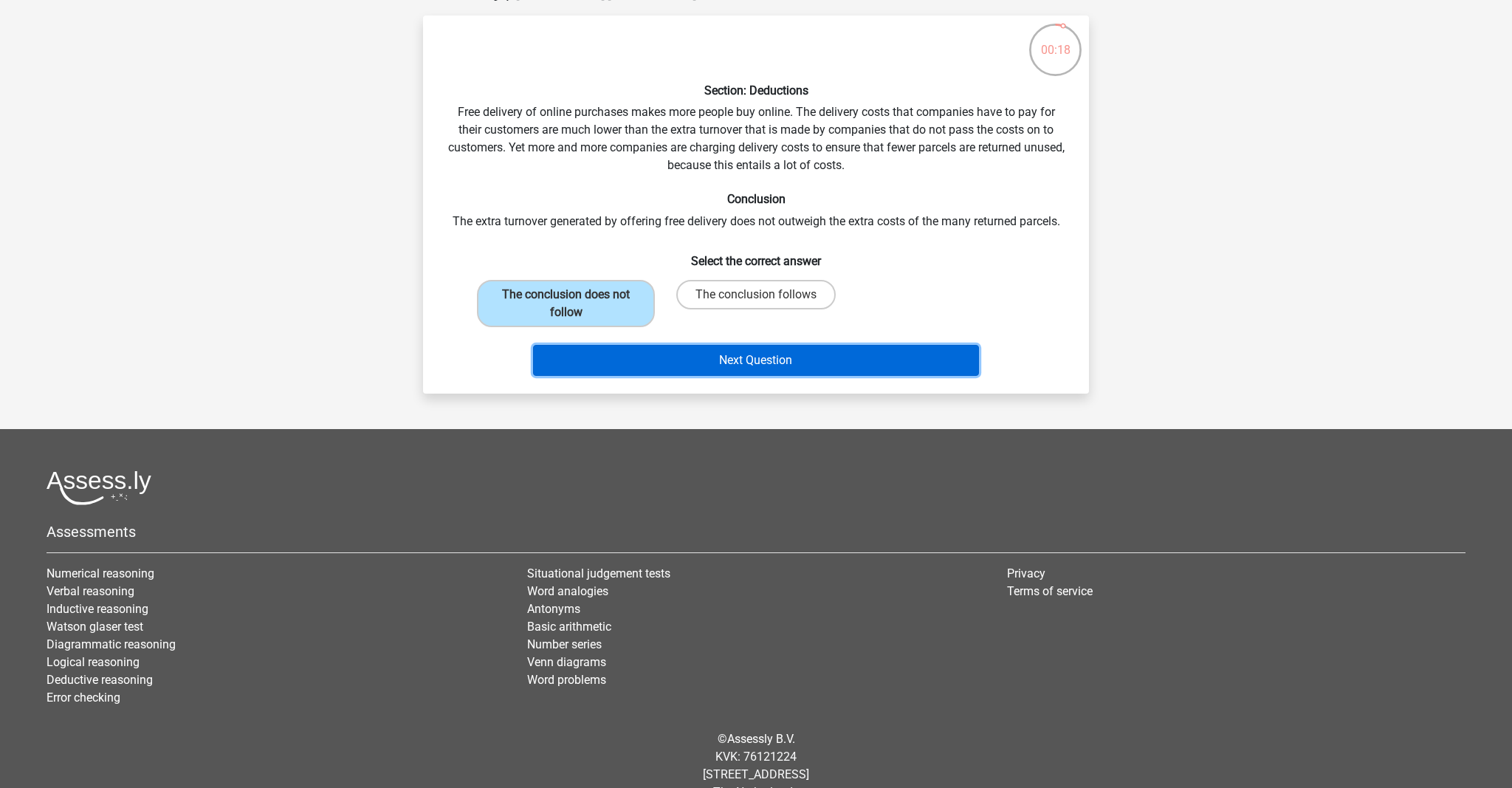
click at [634, 347] on button "Next Question" at bounding box center [756, 360] width 447 height 31
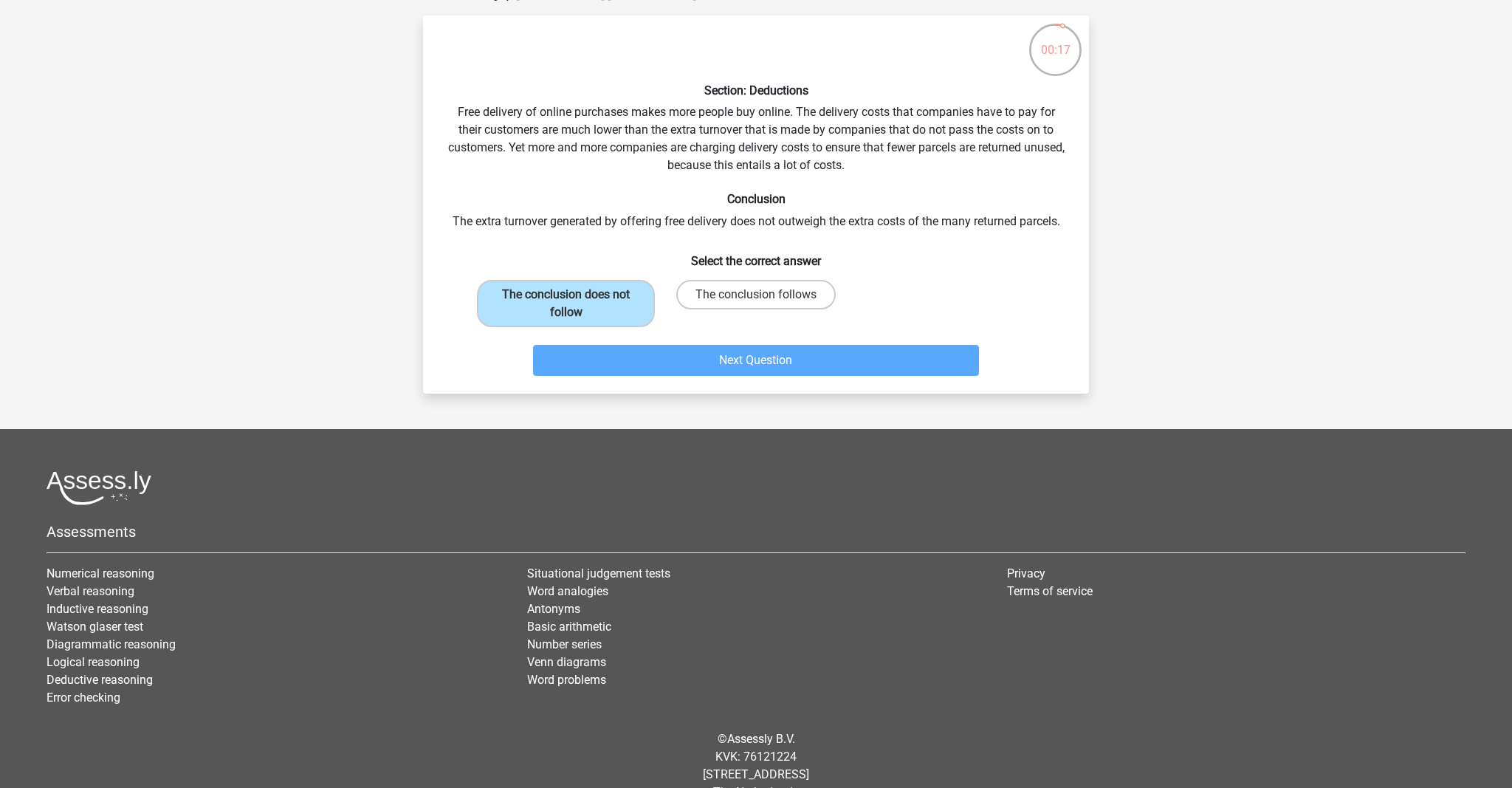
scroll to position [74, 0]
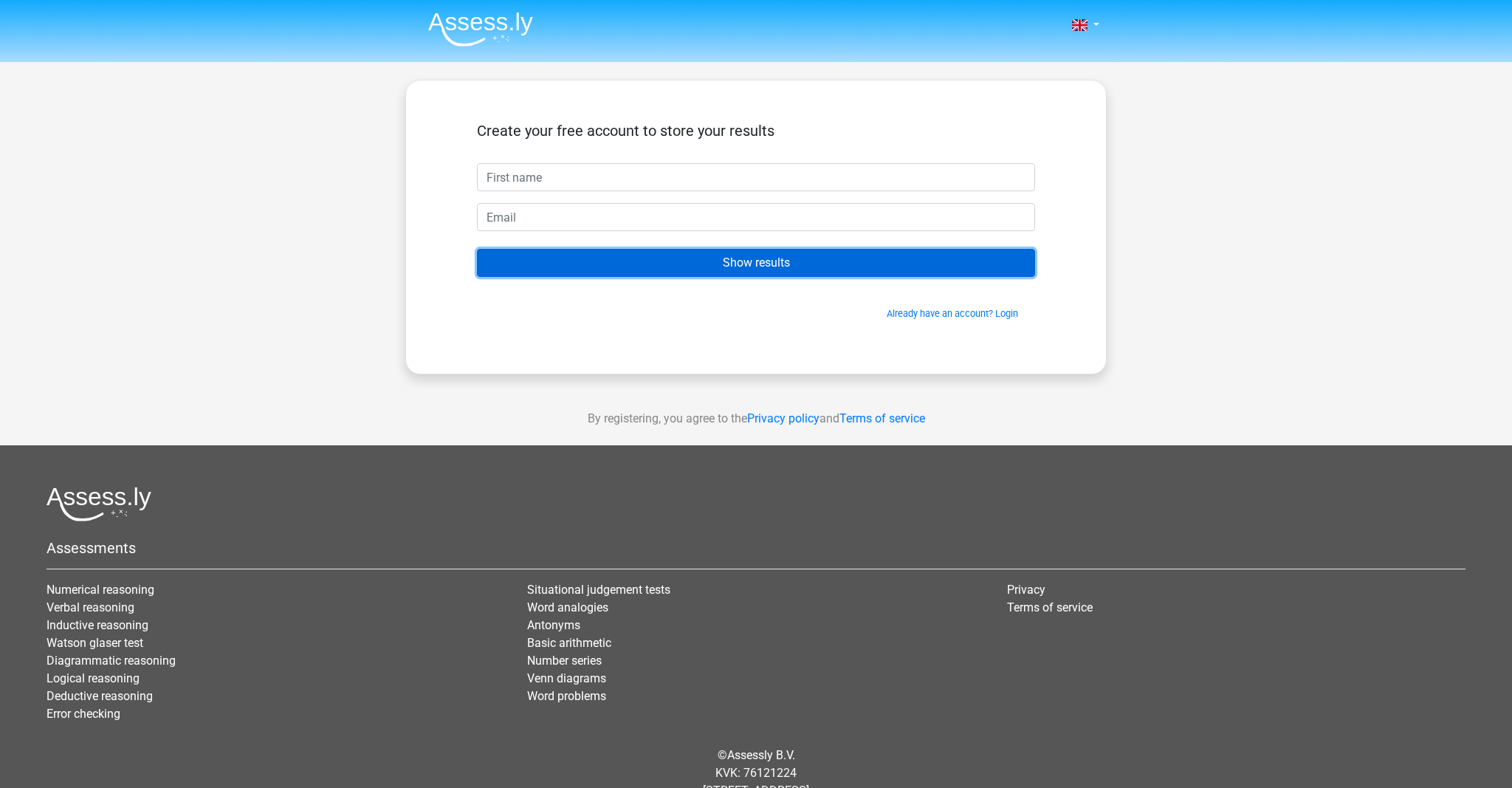
click at [723, 262] on input "Show results" at bounding box center [755, 263] width 558 height 28
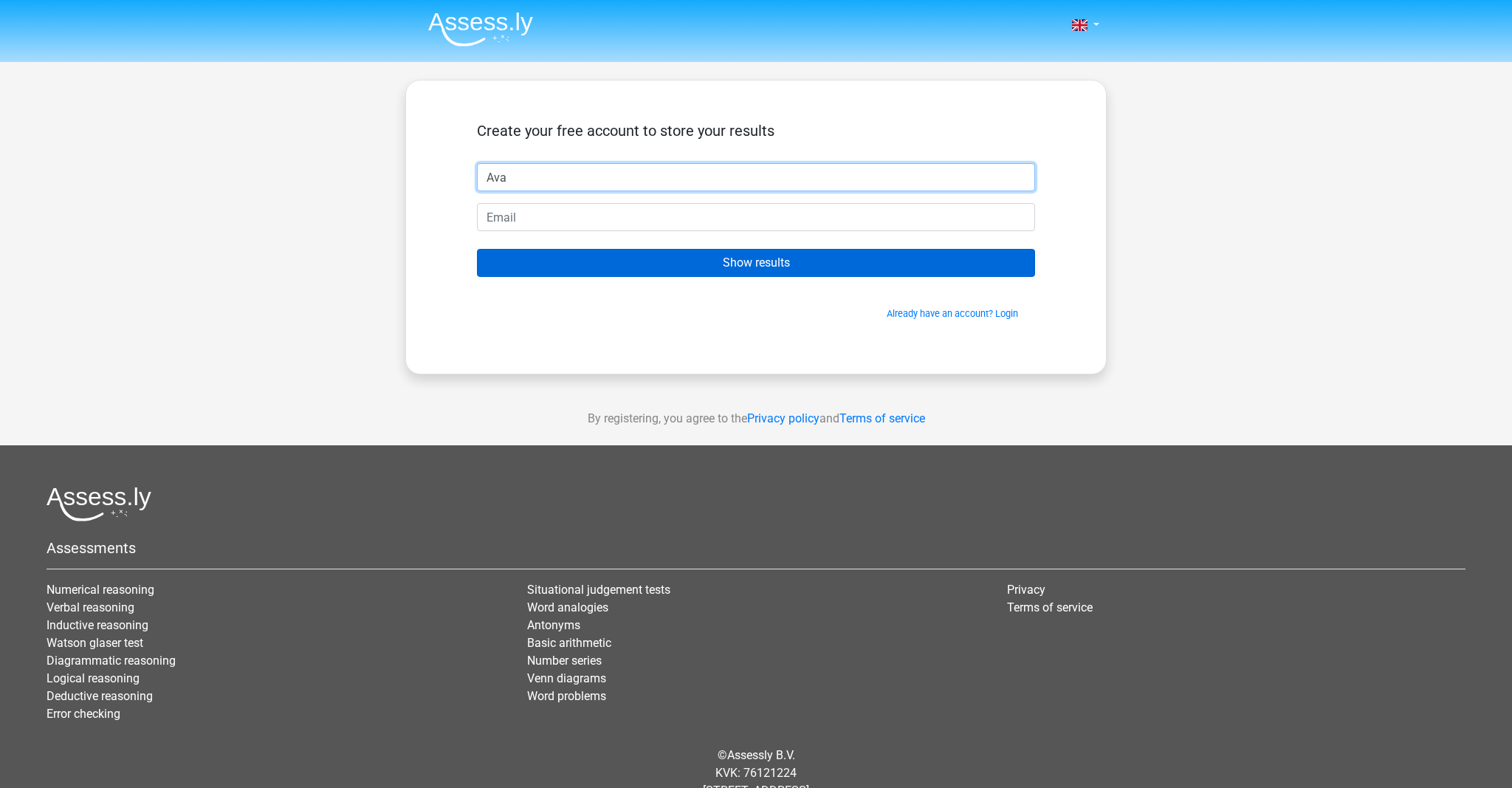
type input "Ava"
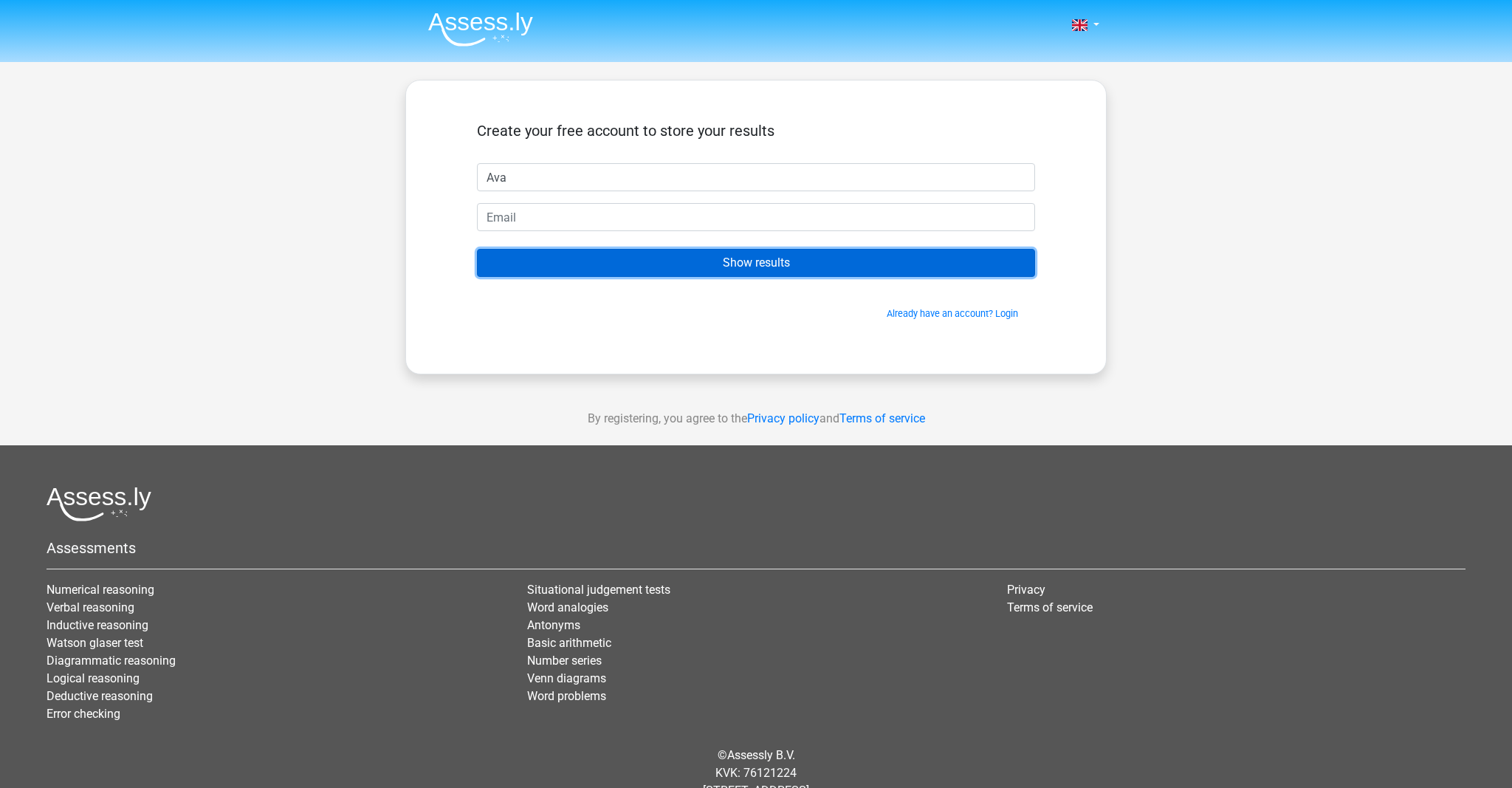
click at [707, 263] on input "Show results" at bounding box center [755, 263] width 558 height 28
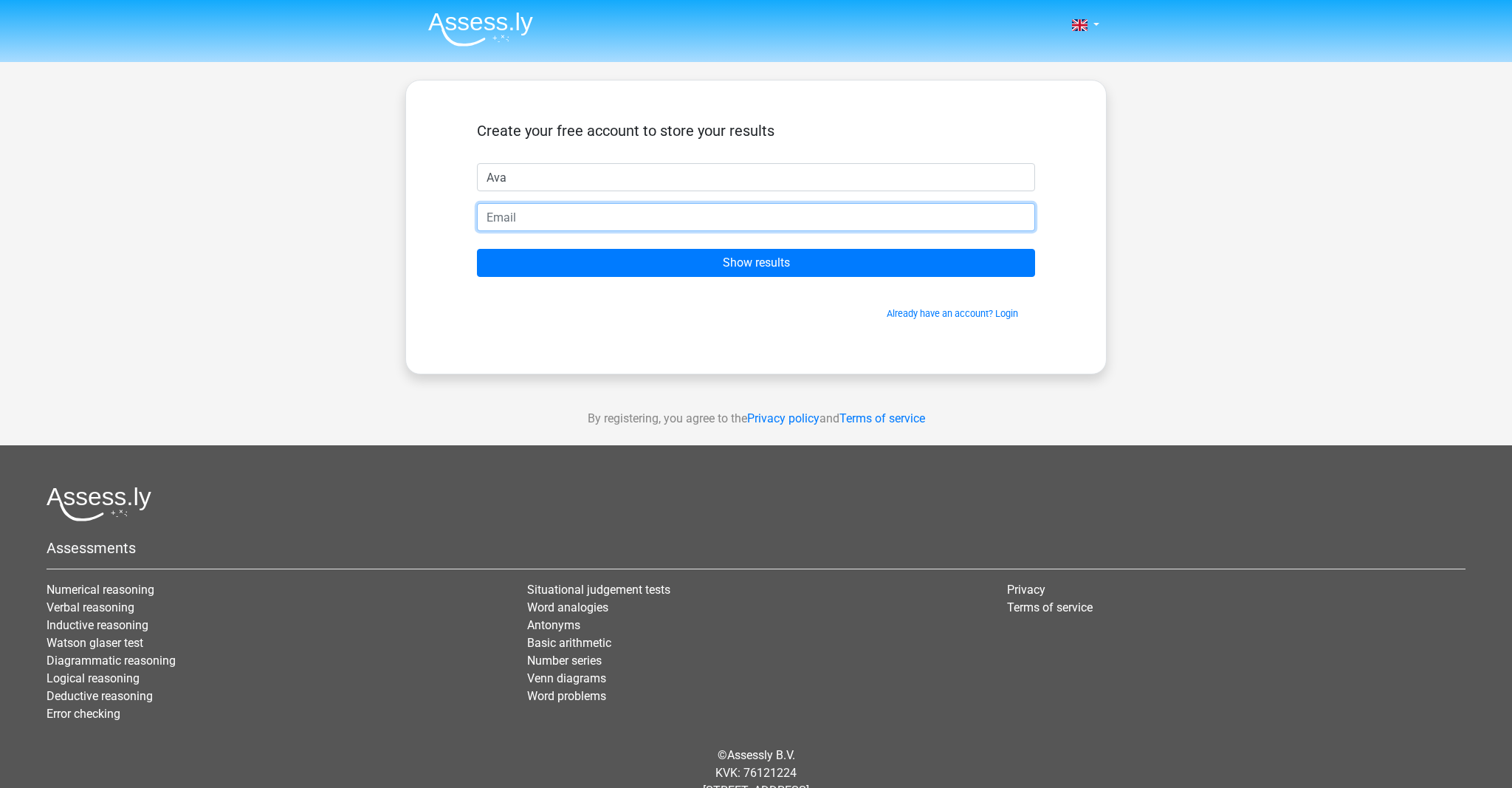
click at [553, 214] on input "email" at bounding box center [755, 217] width 558 height 28
type input "[EMAIL_ADDRESS][DOMAIN_NAME]"
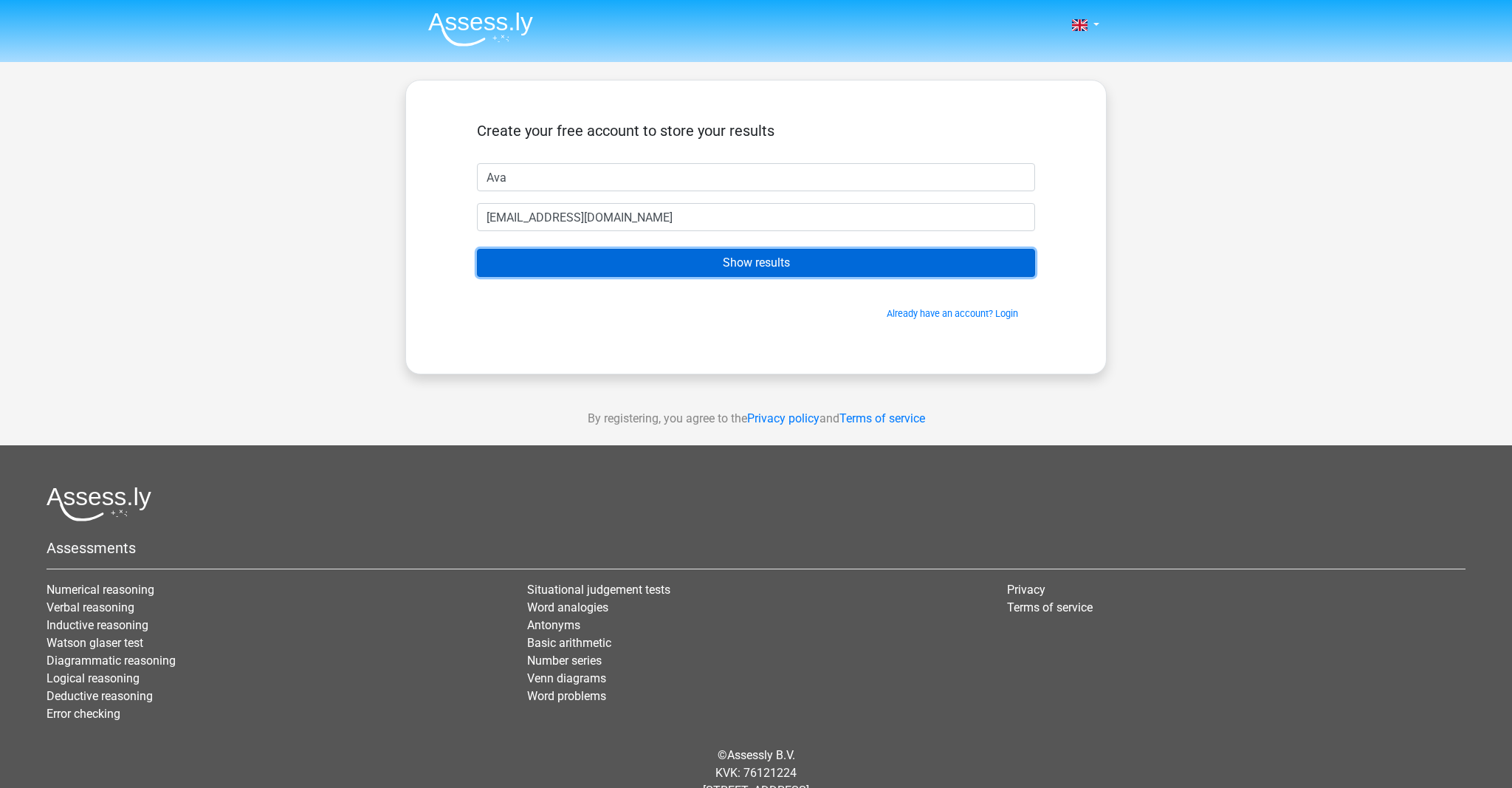
click at [579, 261] on input "Show results" at bounding box center [755, 263] width 558 height 28
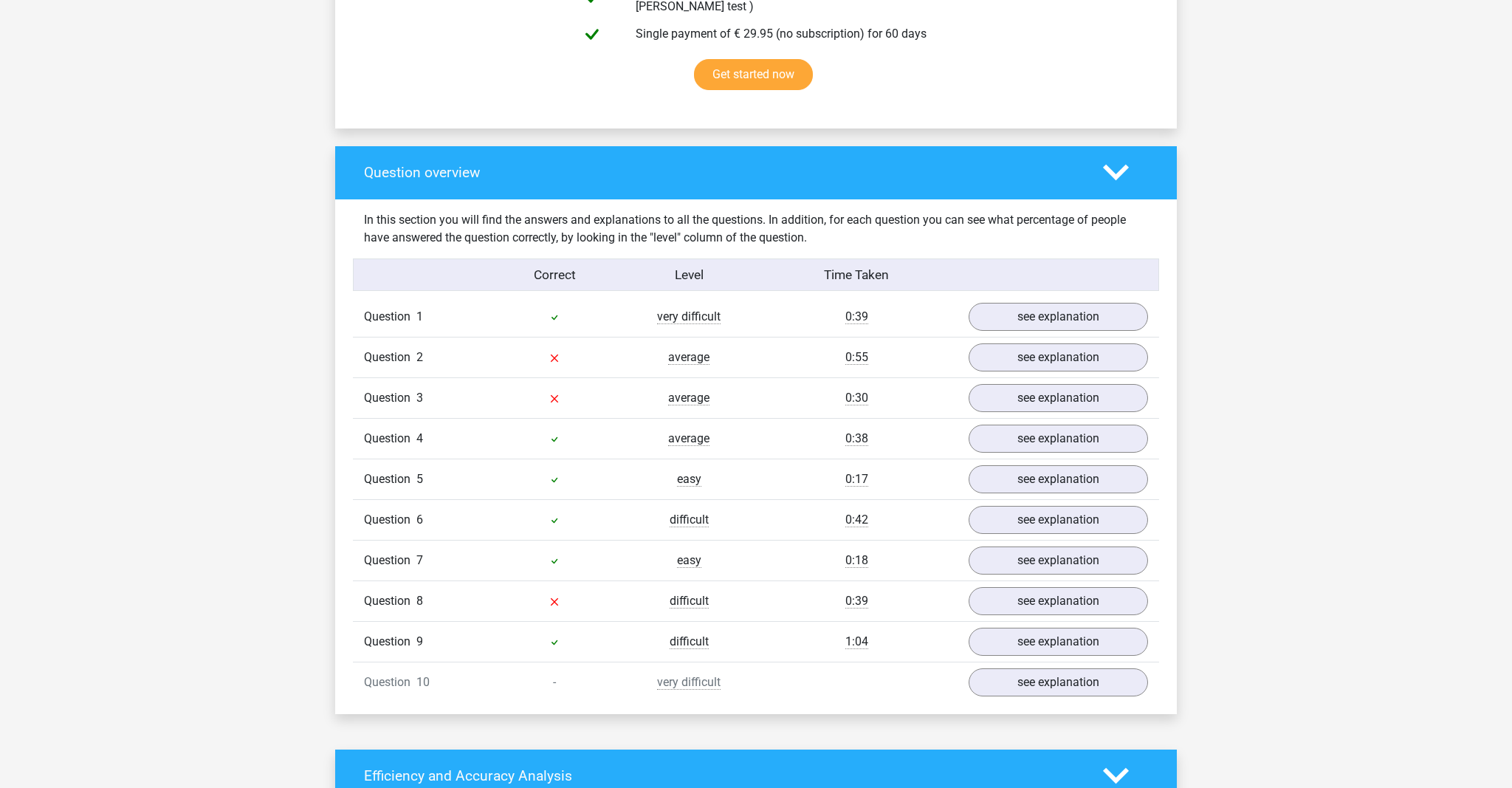
scroll to position [988, 0]
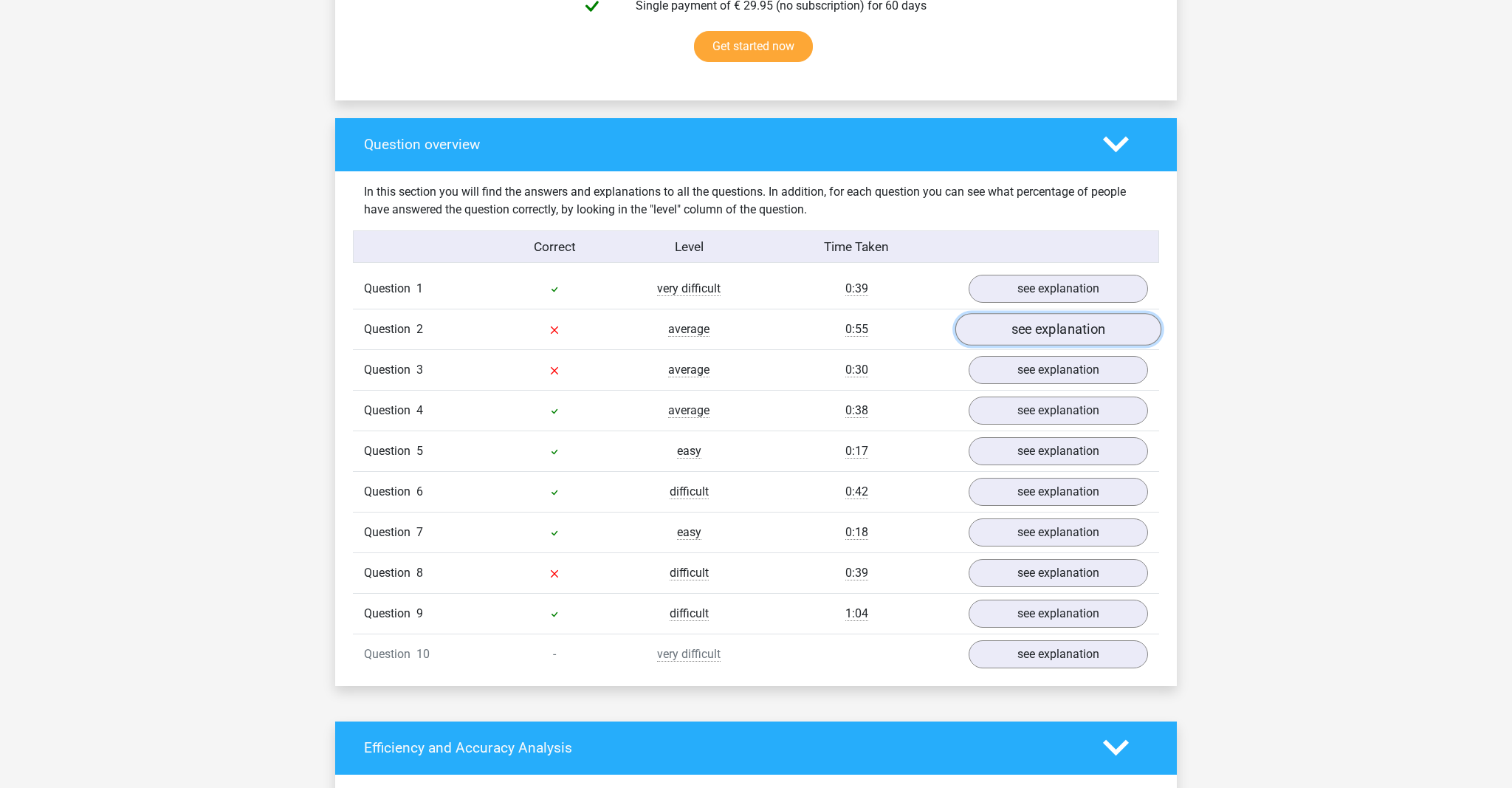
click at [1057, 317] on link "see explanation" at bounding box center [1058, 329] width 206 height 33
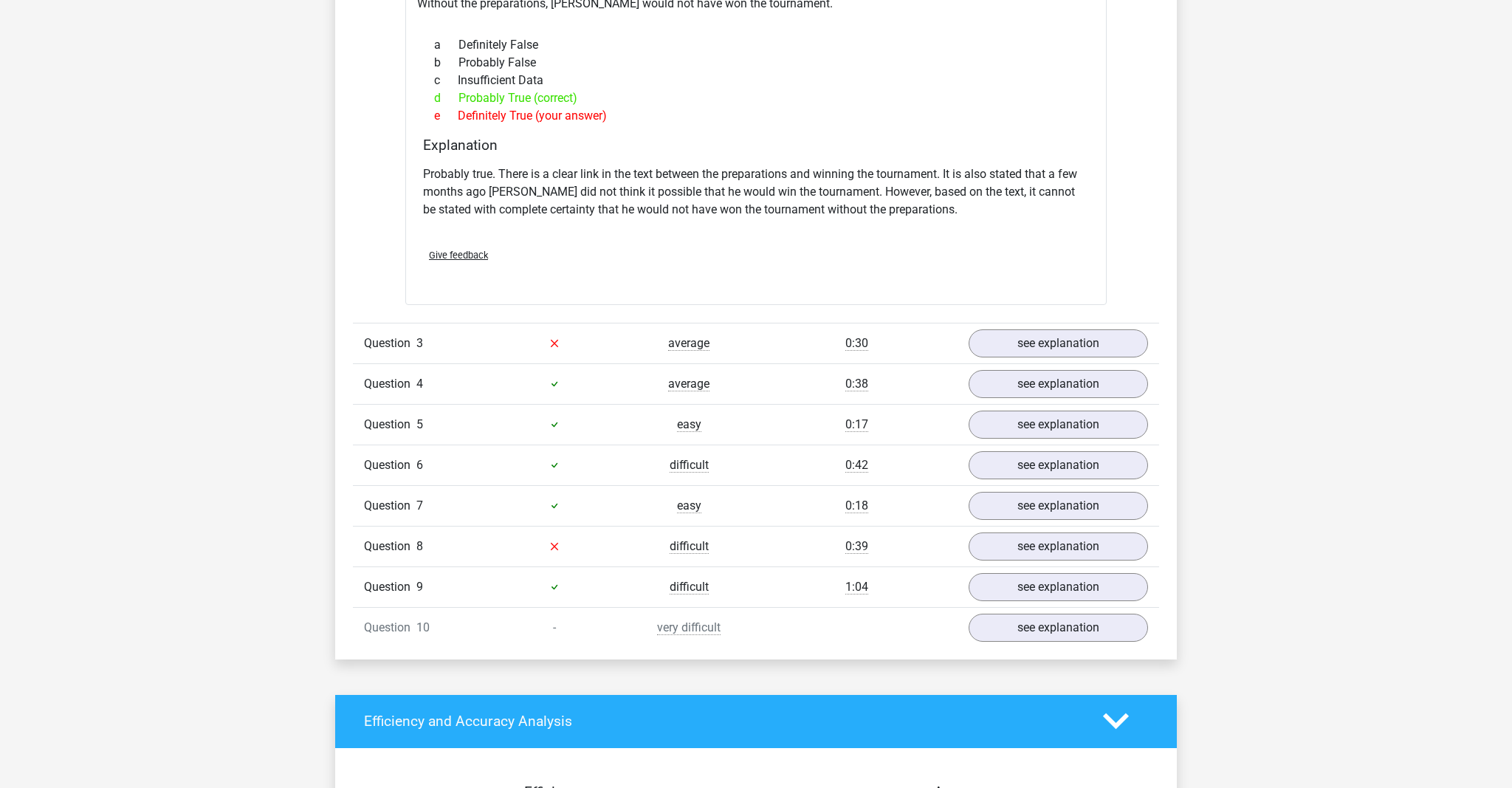
scroll to position [1504, 0]
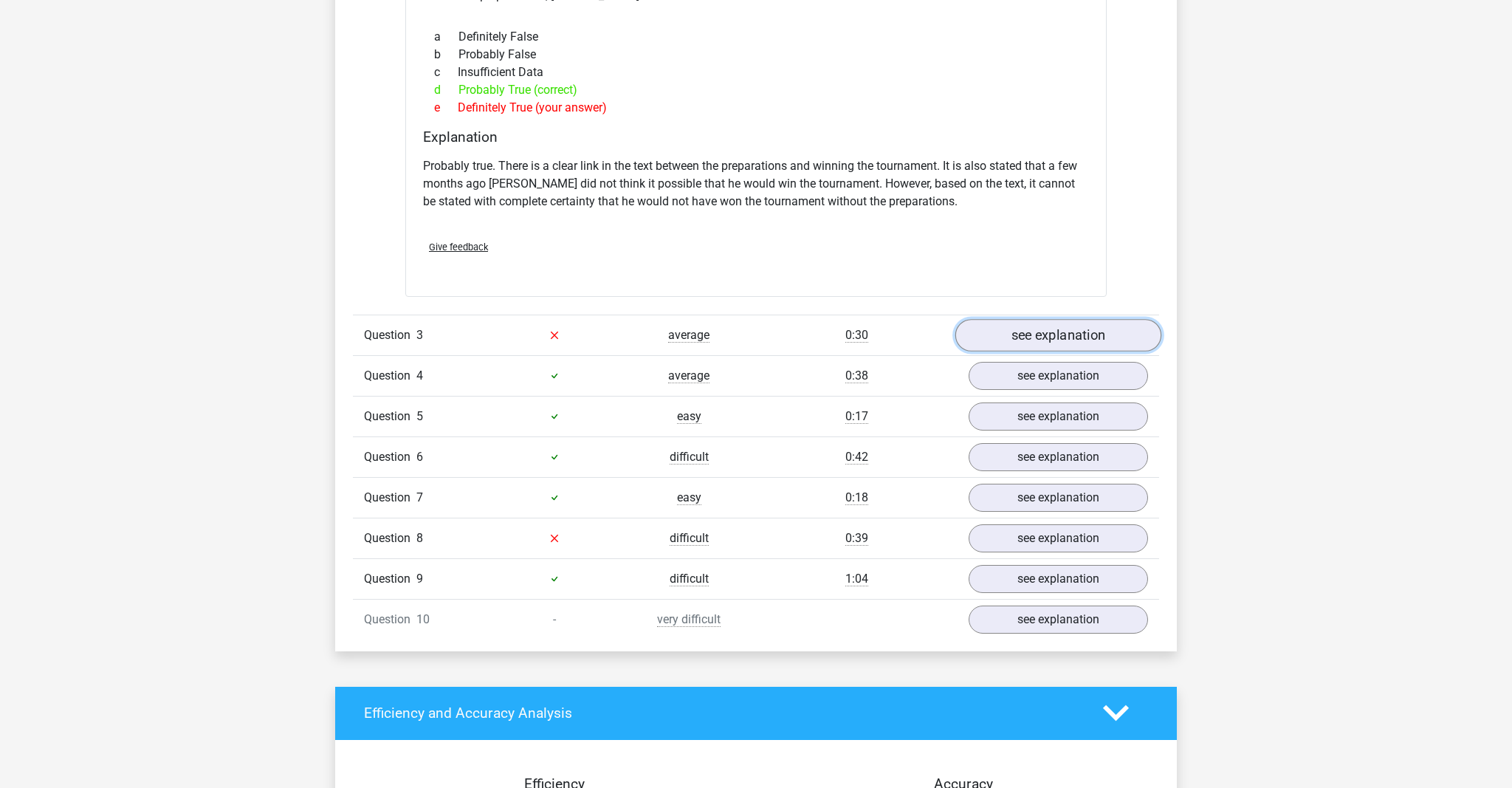
click at [1064, 319] on link "see explanation" at bounding box center [1058, 335] width 206 height 33
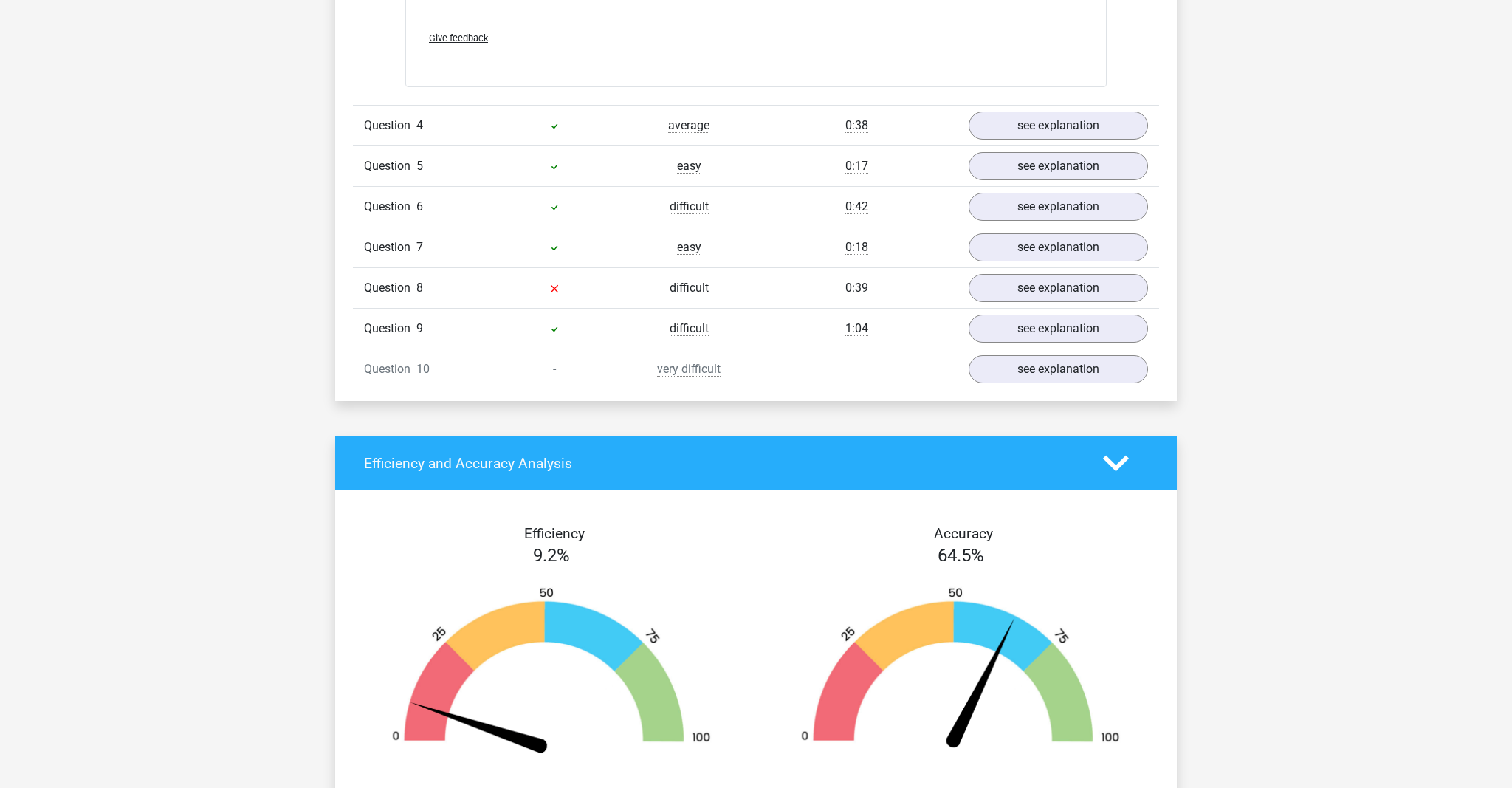
scroll to position [2544, 0]
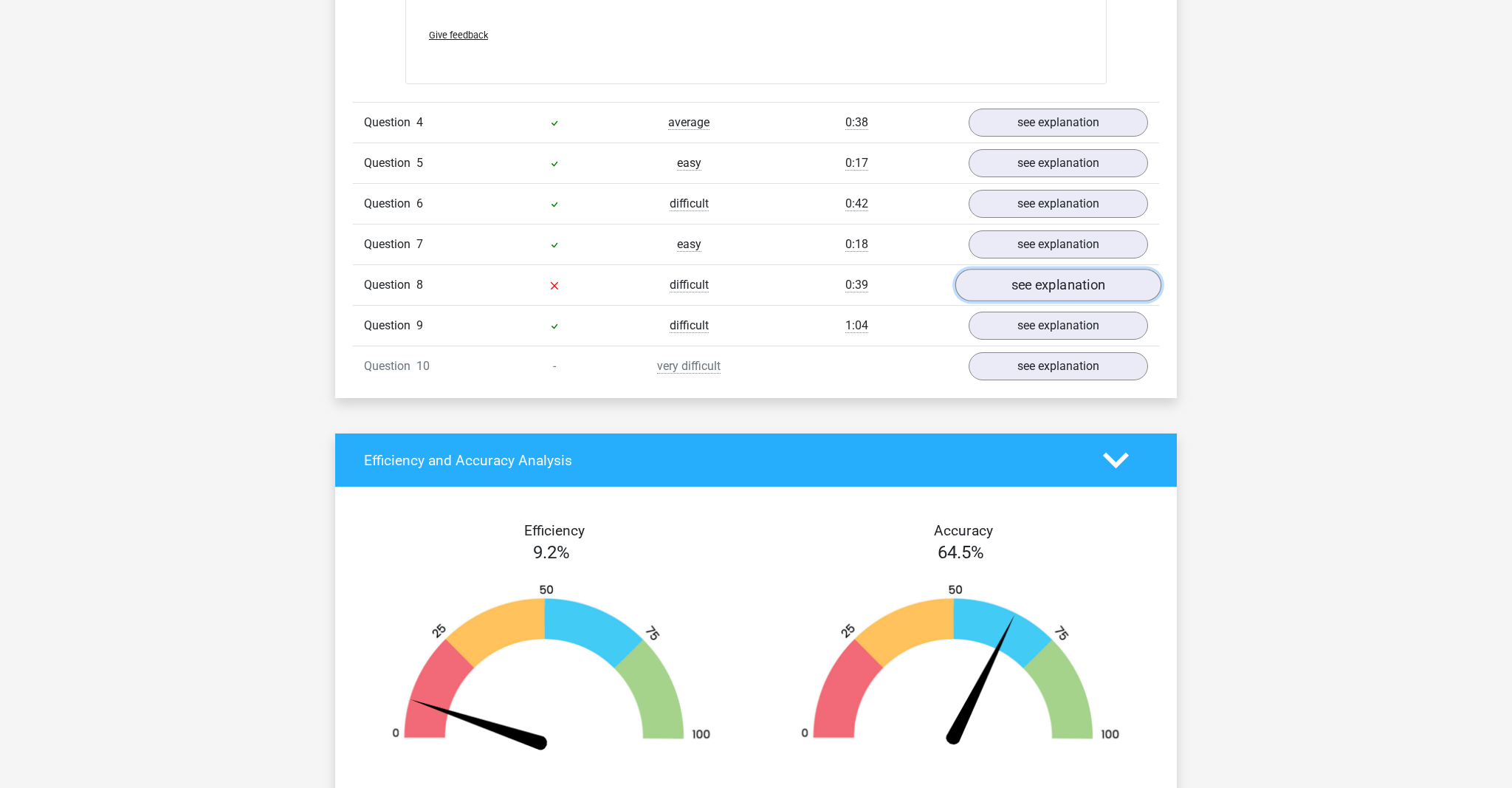
click at [1065, 285] on link "see explanation" at bounding box center [1058, 285] width 206 height 33
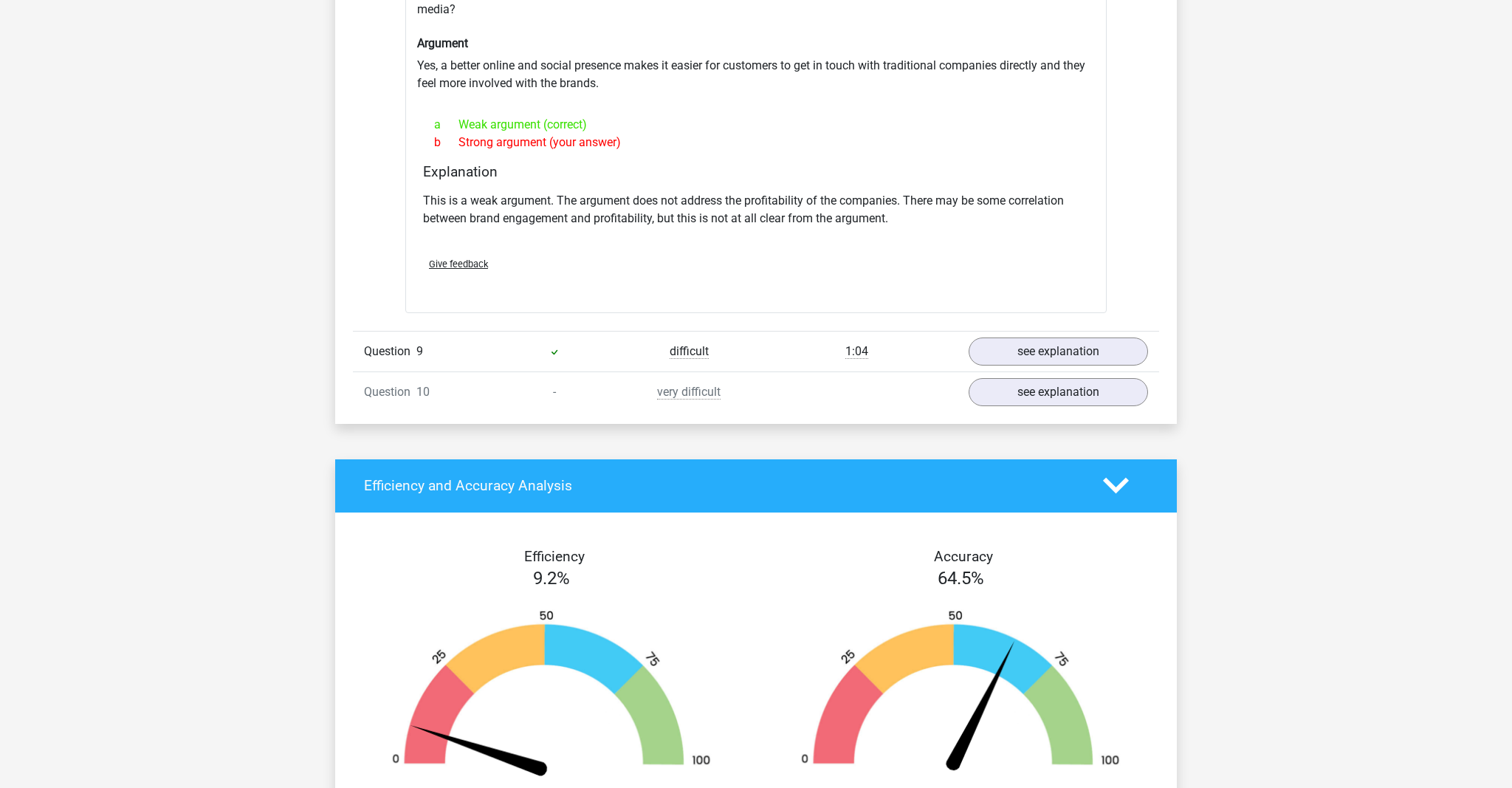
scroll to position [2921, 0]
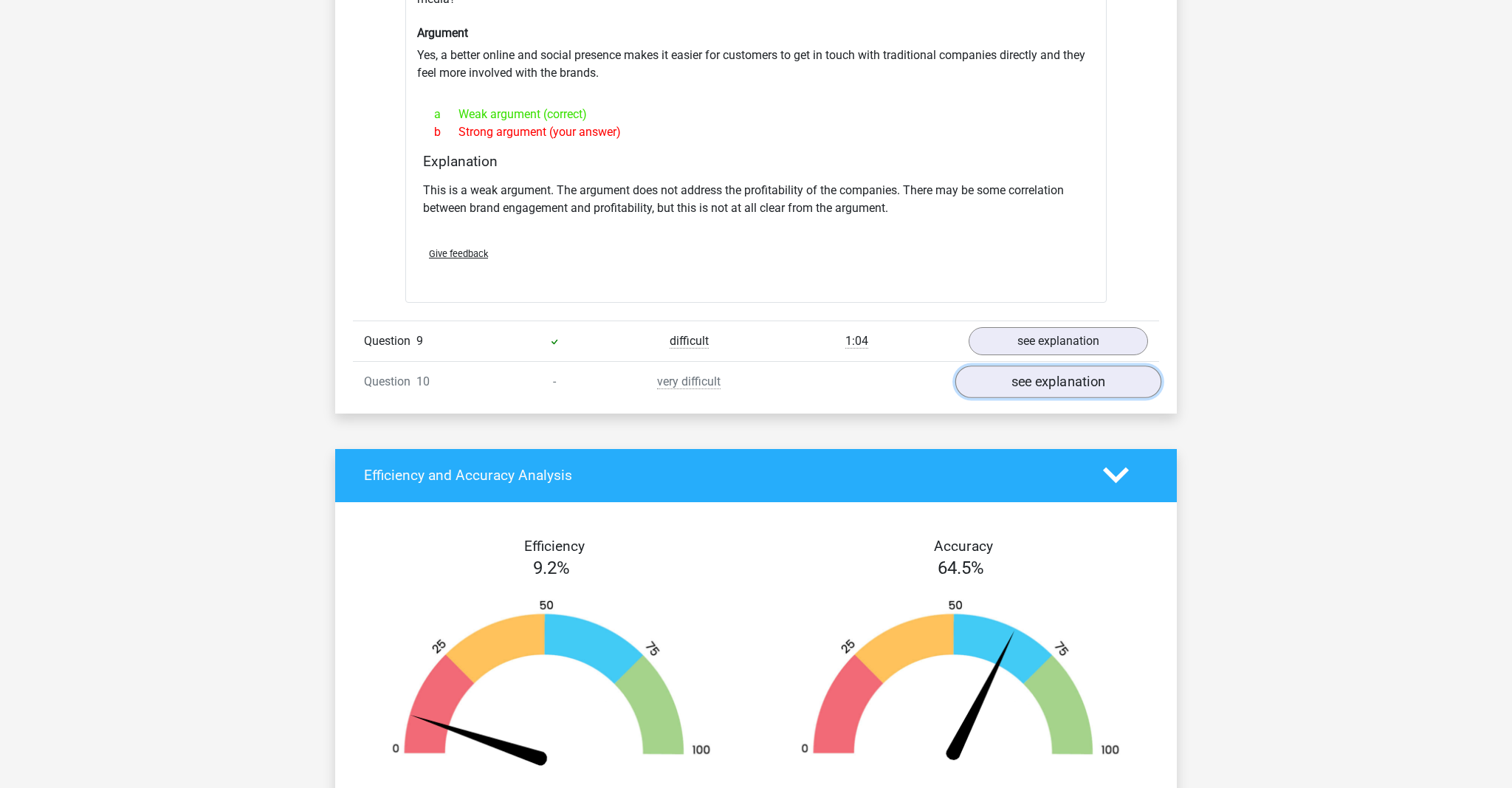
click at [1079, 369] on link "see explanation" at bounding box center [1058, 382] width 206 height 33
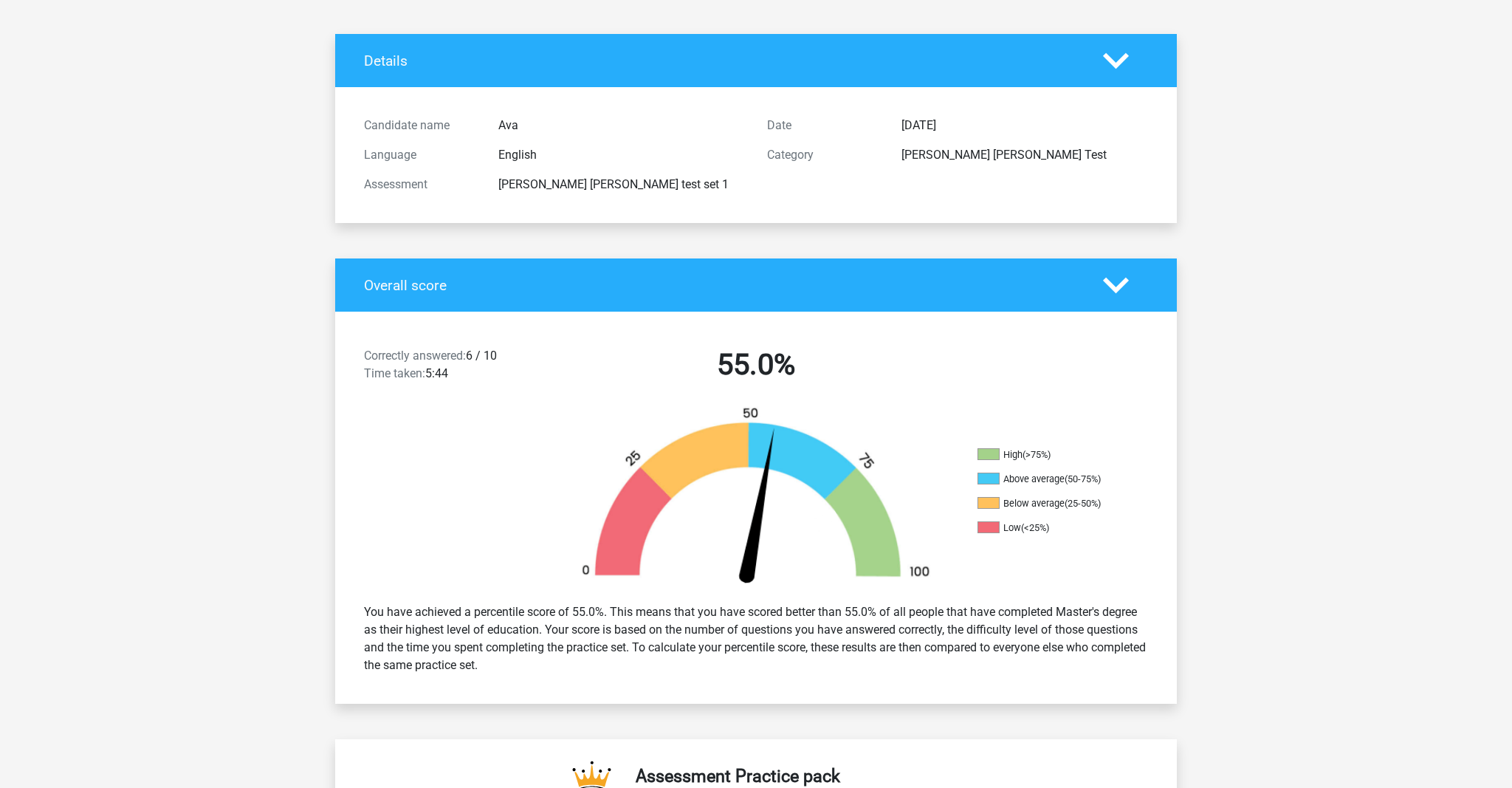
scroll to position [0, 0]
